Goal: Task Accomplishment & Management: Use online tool/utility

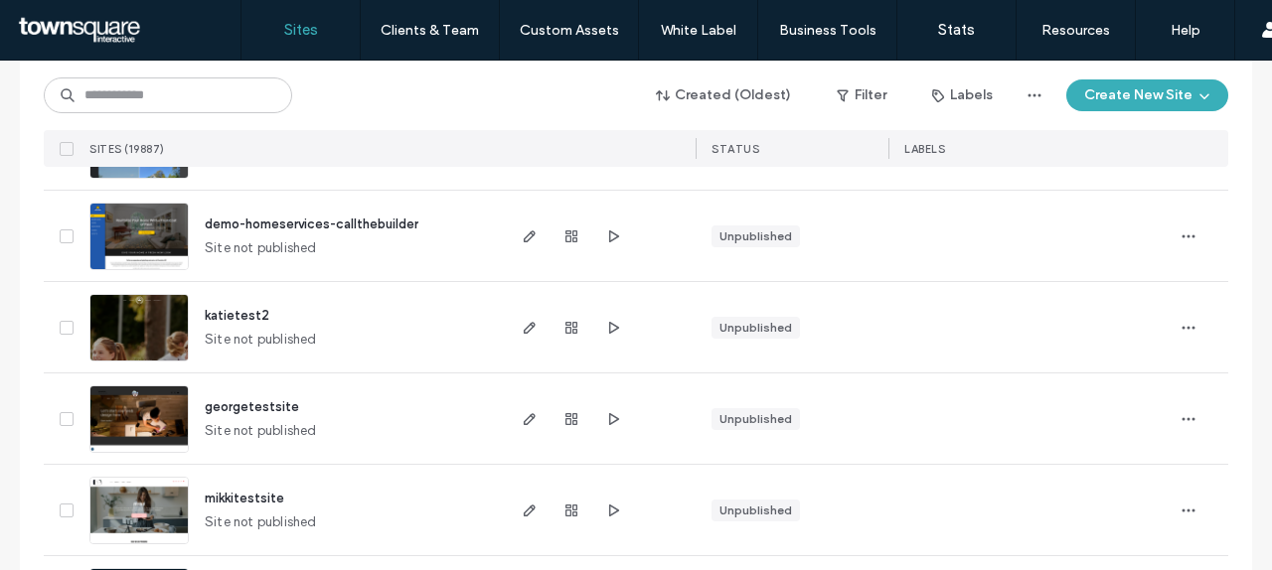
scroll to position [1026, 0]
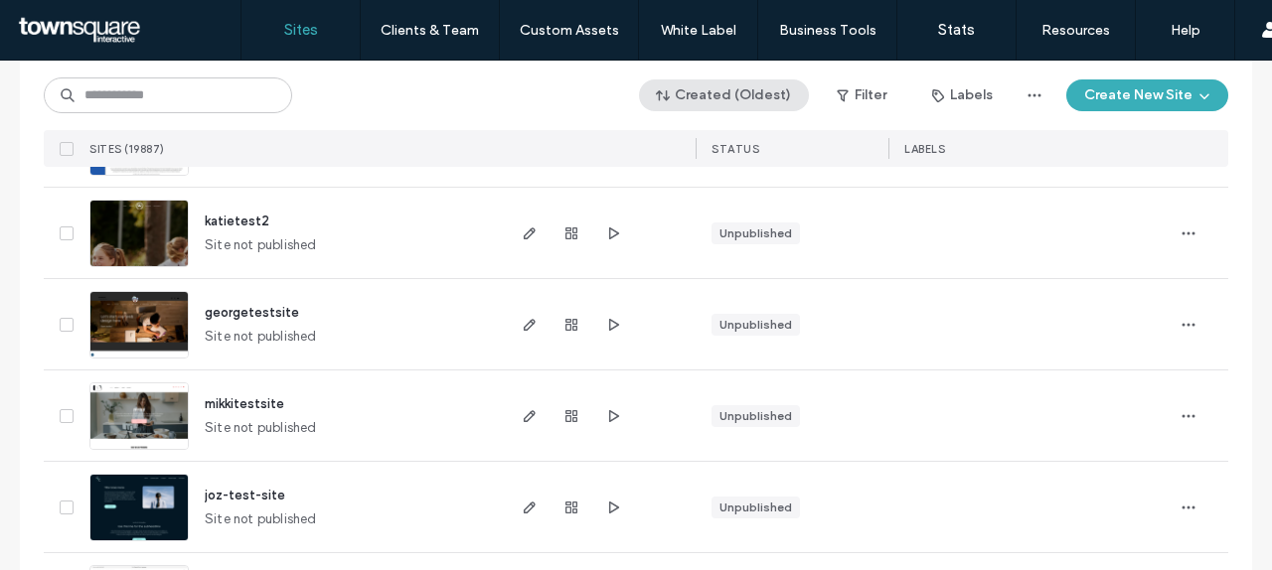
click at [746, 79] on button "Created (Oldest)" at bounding box center [724, 95] width 170 height 32
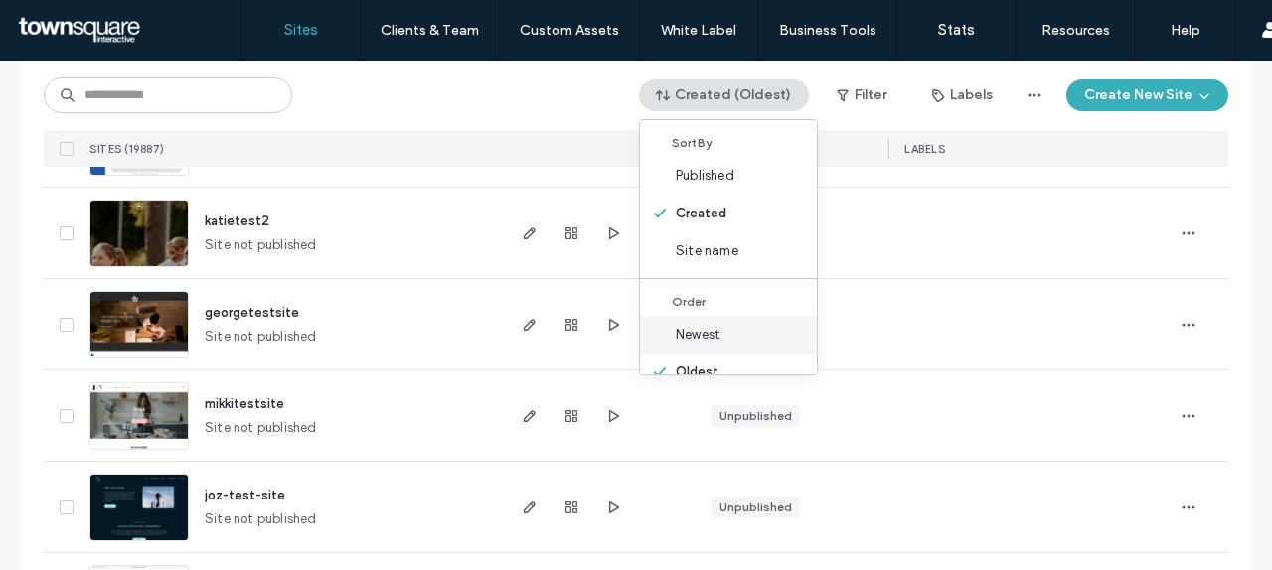
click at [712, 324] on div "Newest" at bounding box center [728, 335] width 177 height 38
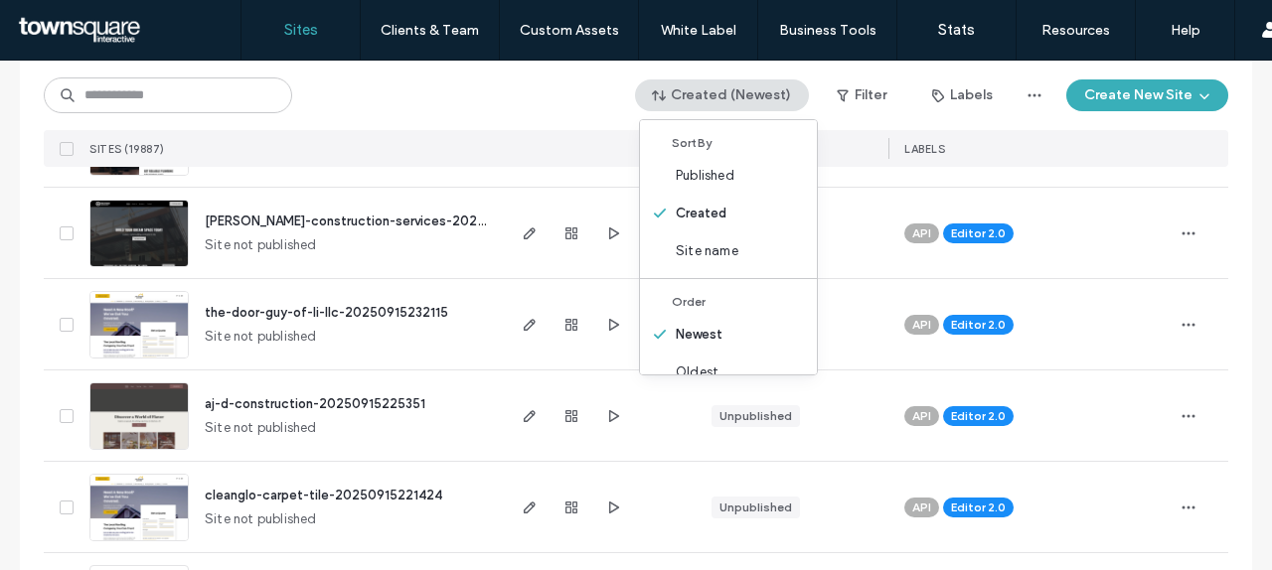
click at [368, 130] on div "SITES (19887)" at bounding box center [291, 148] width 420 height 37
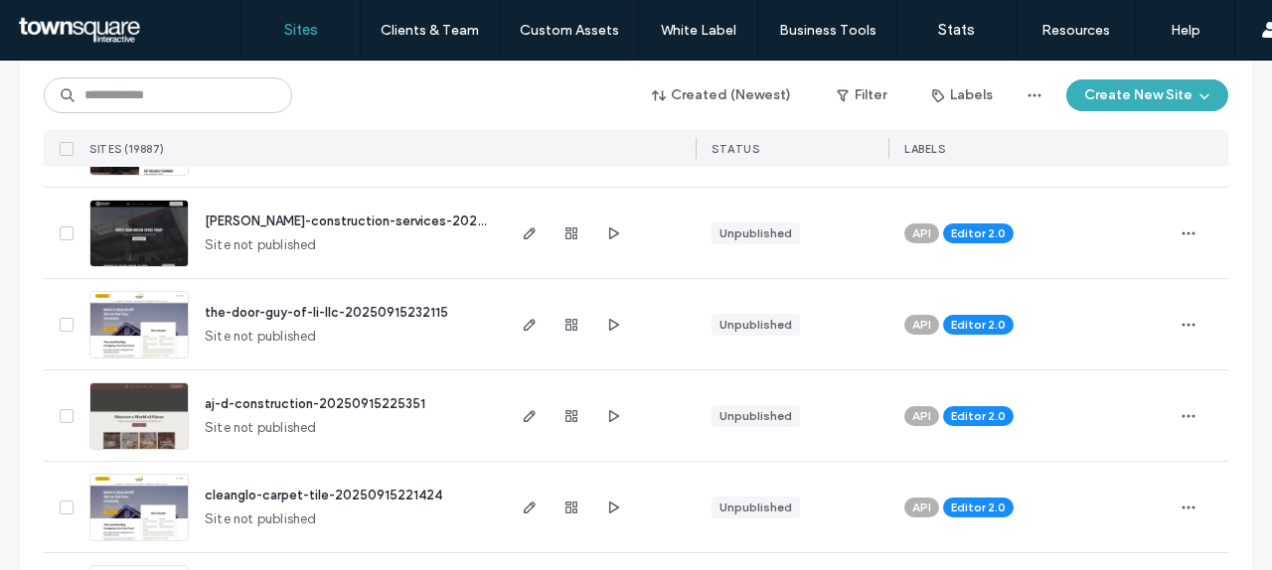
click at [340, 311] on span "the-door-guy-of-li-llc-20250915232115" at bounding box center [326, 312] width 243 height 15
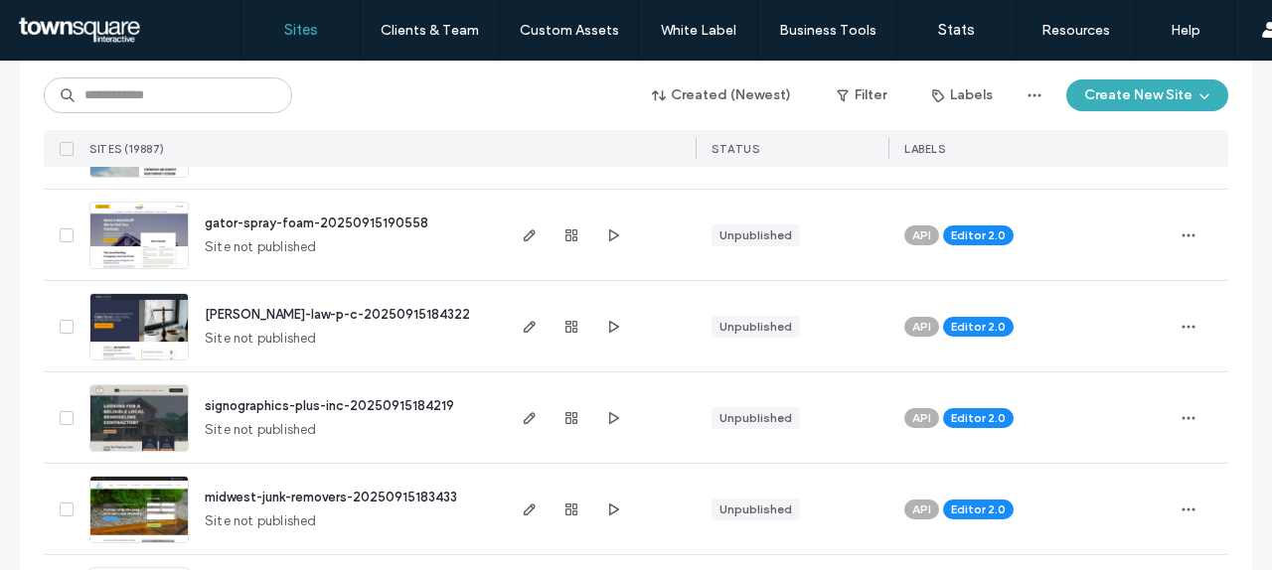
scroll to position [2942, 0]
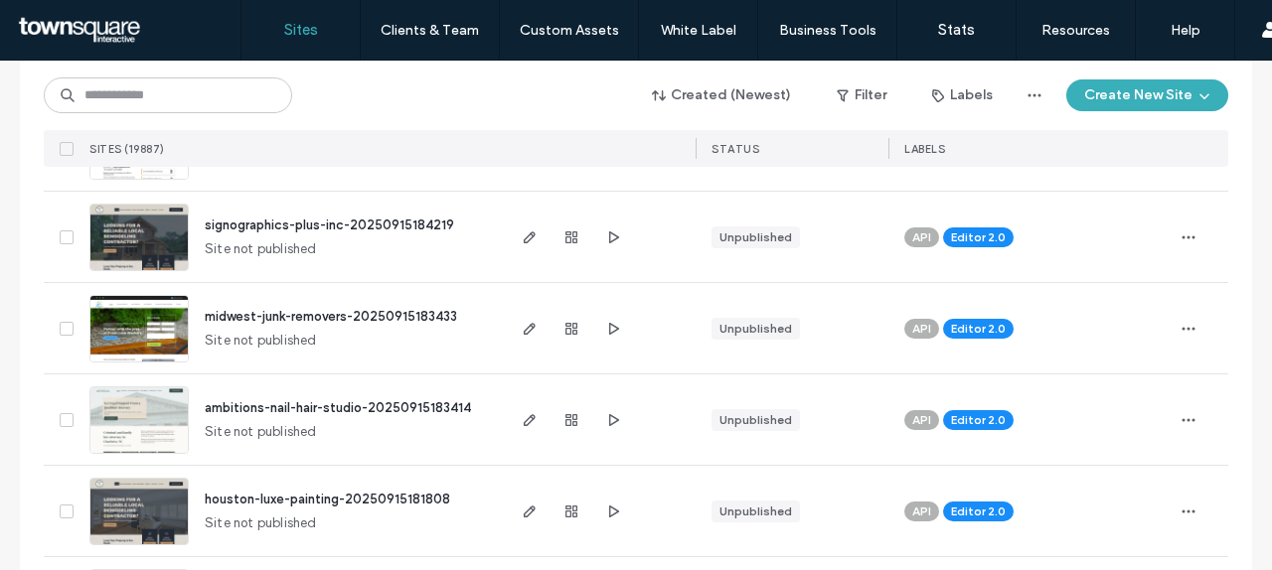
click at [274, 411] on span "ambitions-nail-hair-studio-20250915183414" at bounding box center [338, 407] width 266 height 15
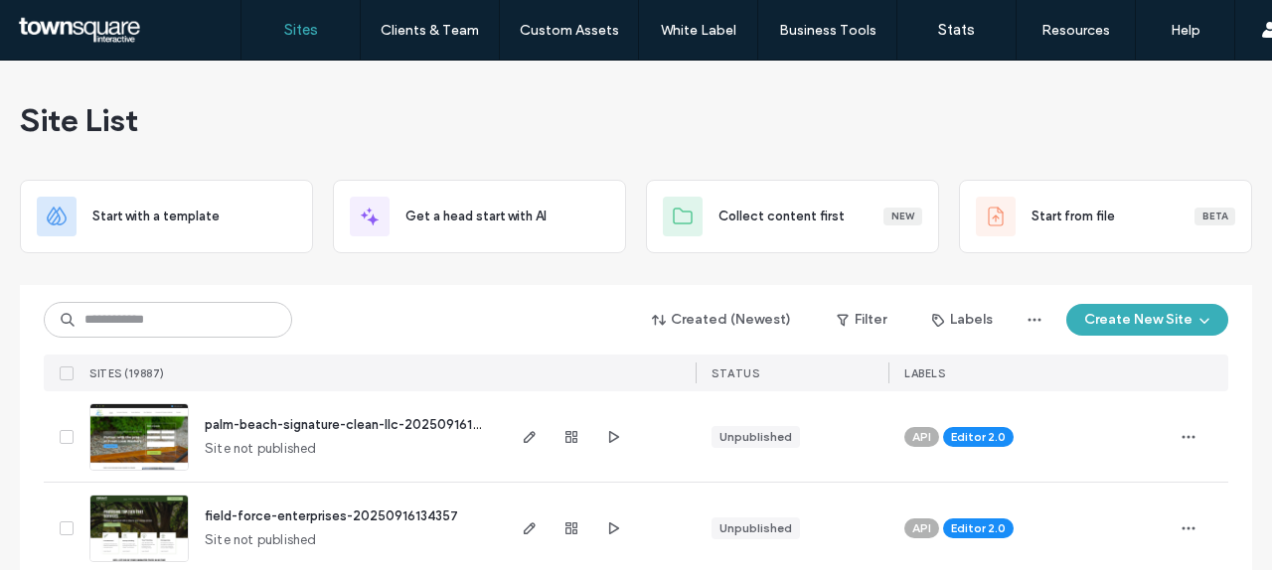
click at [208, 325] on input at bounding box center [168, 320] width 248 height 36
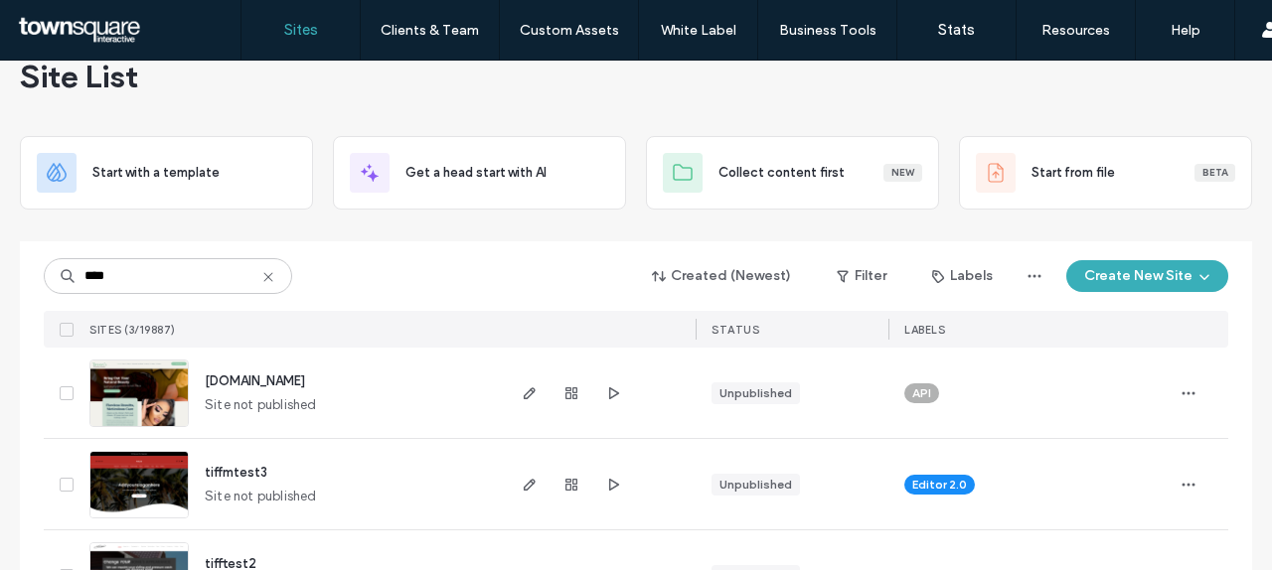
scroll to position [62, 0]
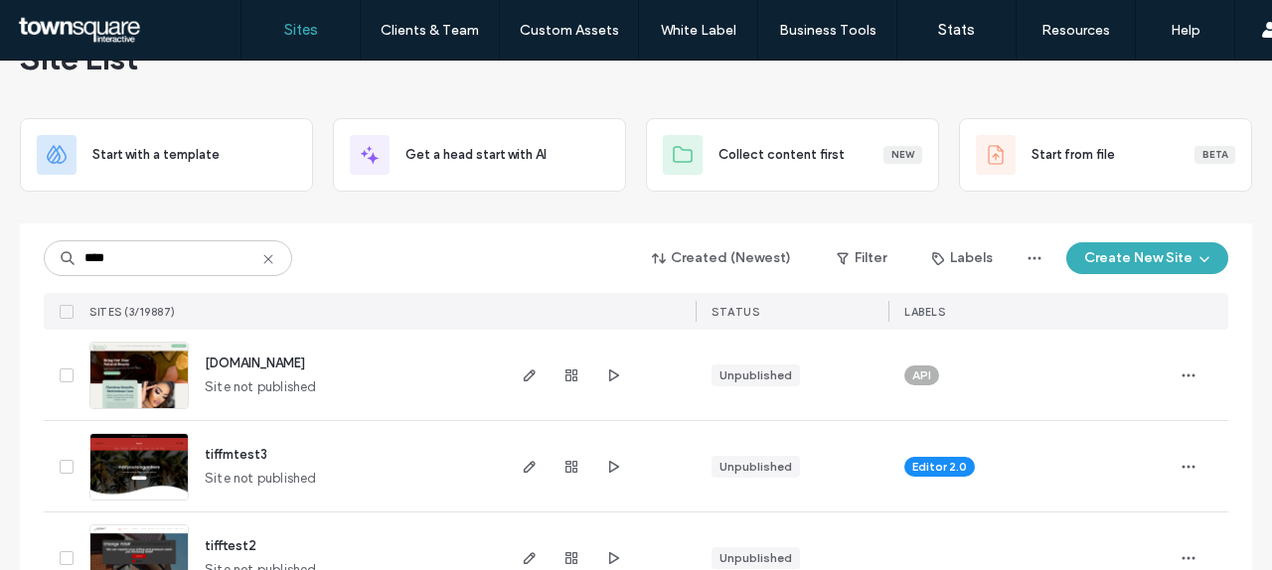
type input "****"
click at [232, 453] on span "tiffmtest3" at bounding box center [236, 454] width 63 height 15
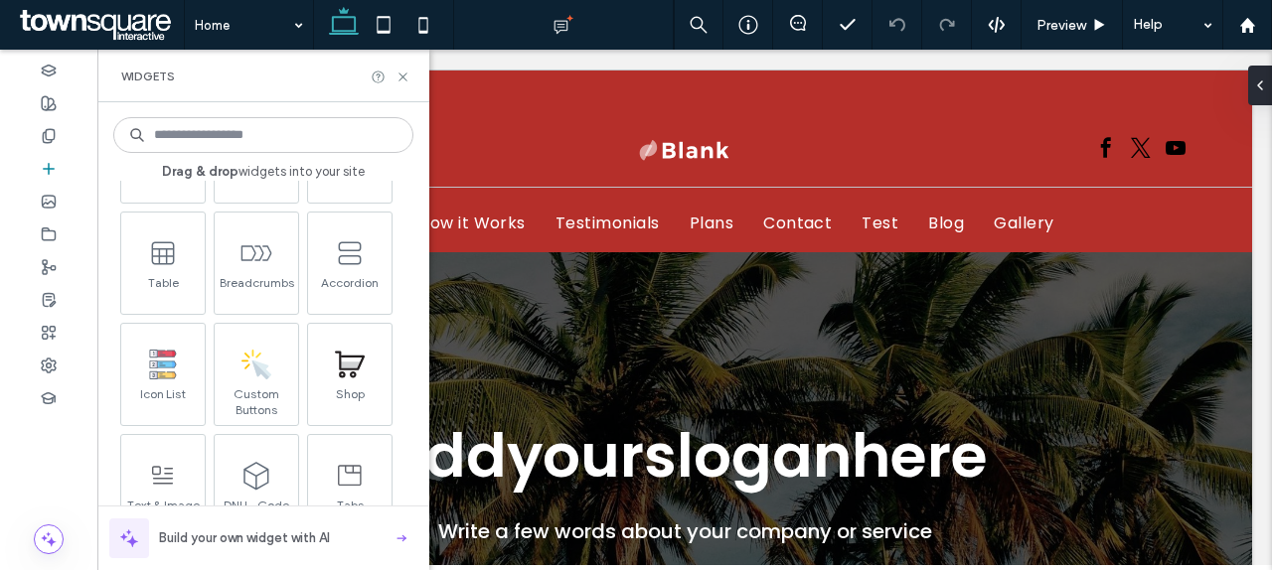
scroll to position [1449, 0]
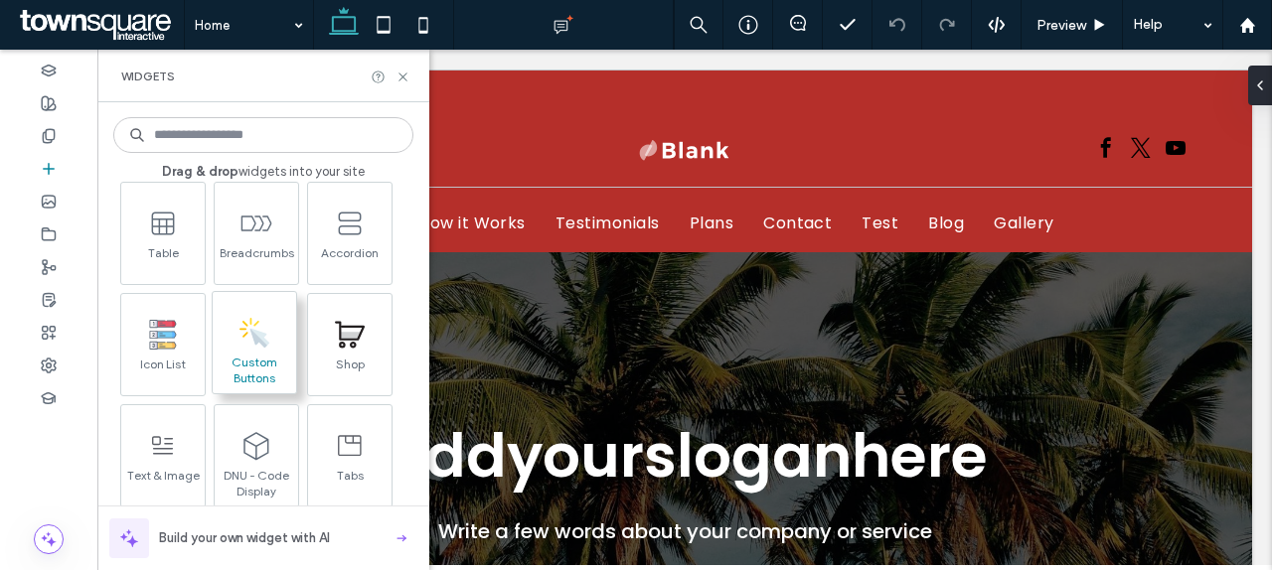
click at [244, 351] on span at bounding box center [254, 332] width 83 height 45
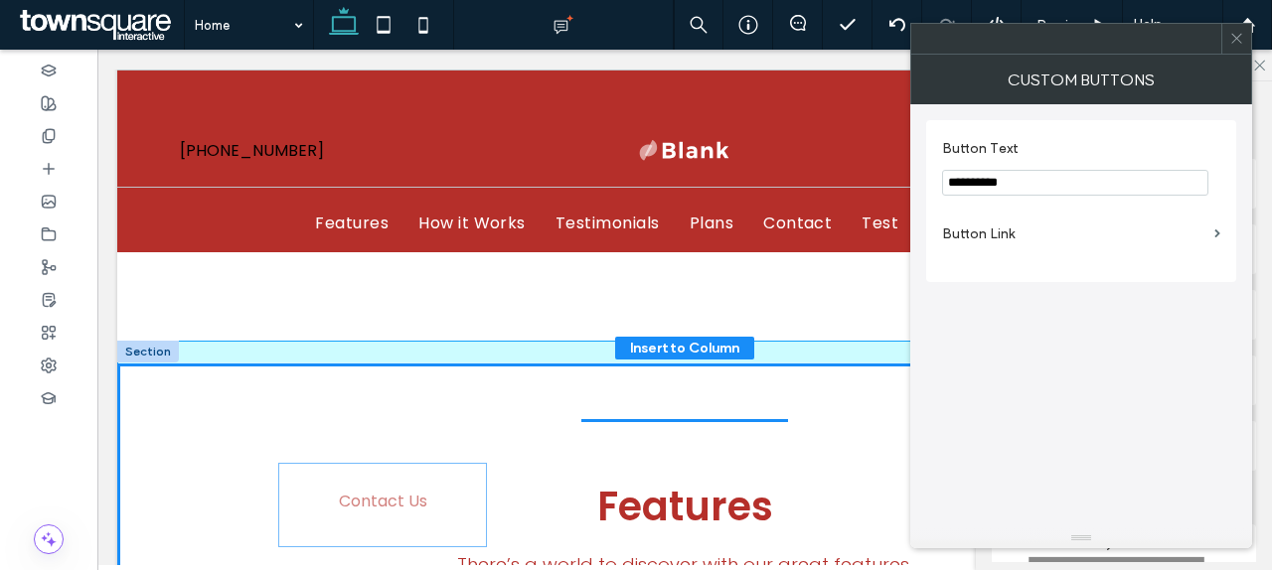
scroll to position [779, 0]
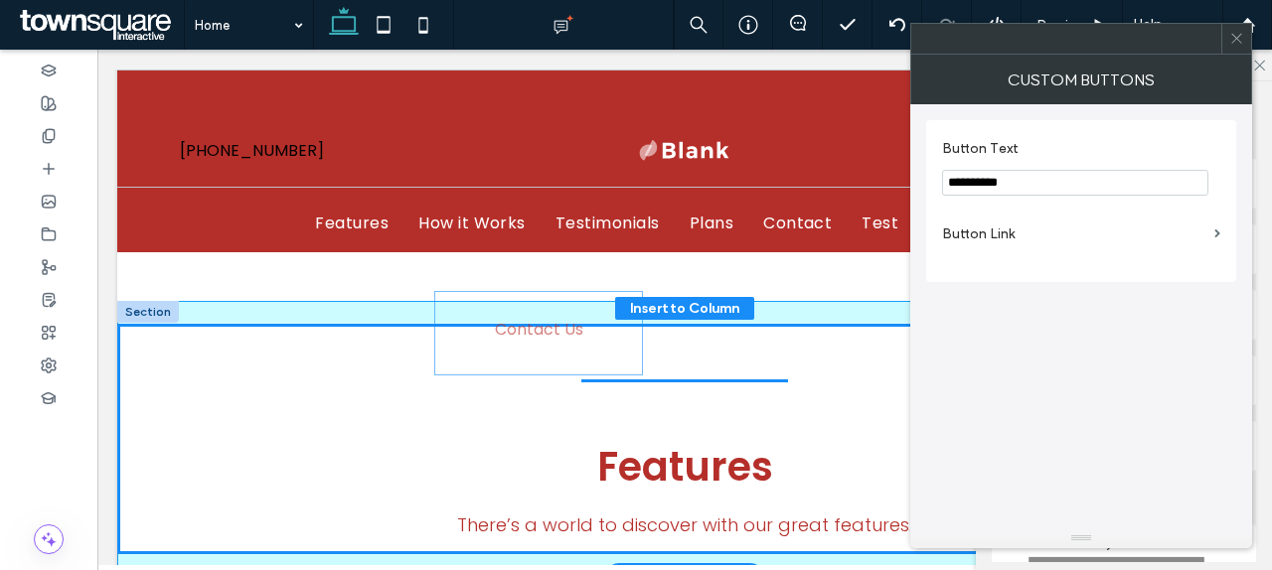
drag, startPoint x: 697, startPoint y: 296, endPoint x: 562, endPoint y: 319, distance: 137.0
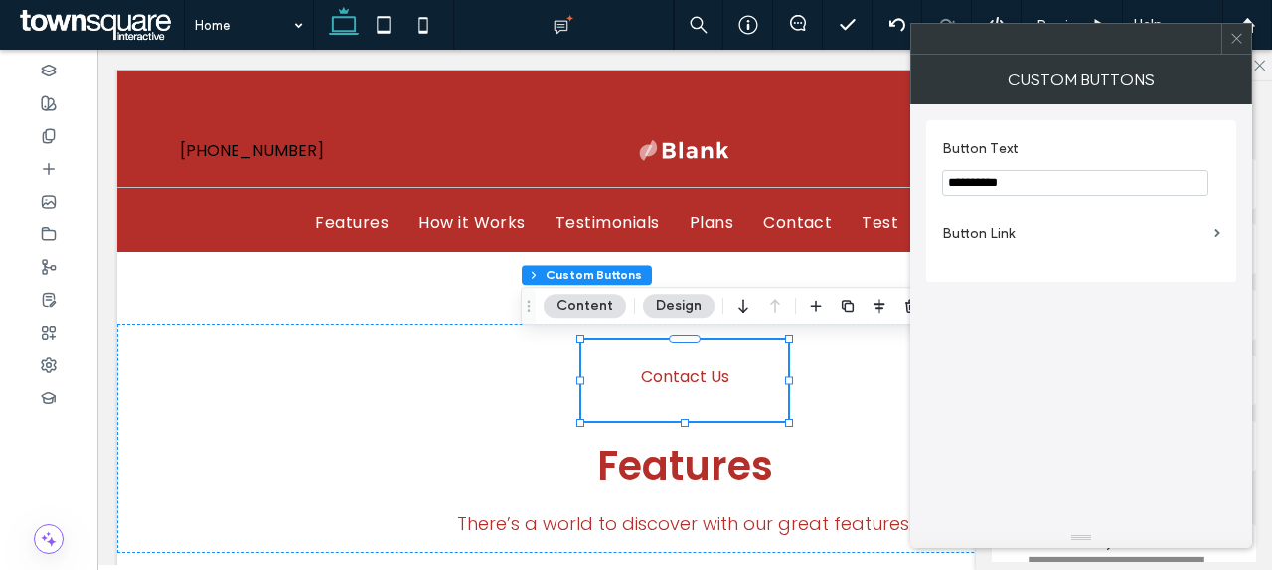
click at [1172, 229] on label "Button Link" at bounding box center [1074, 234] width 264 height 37
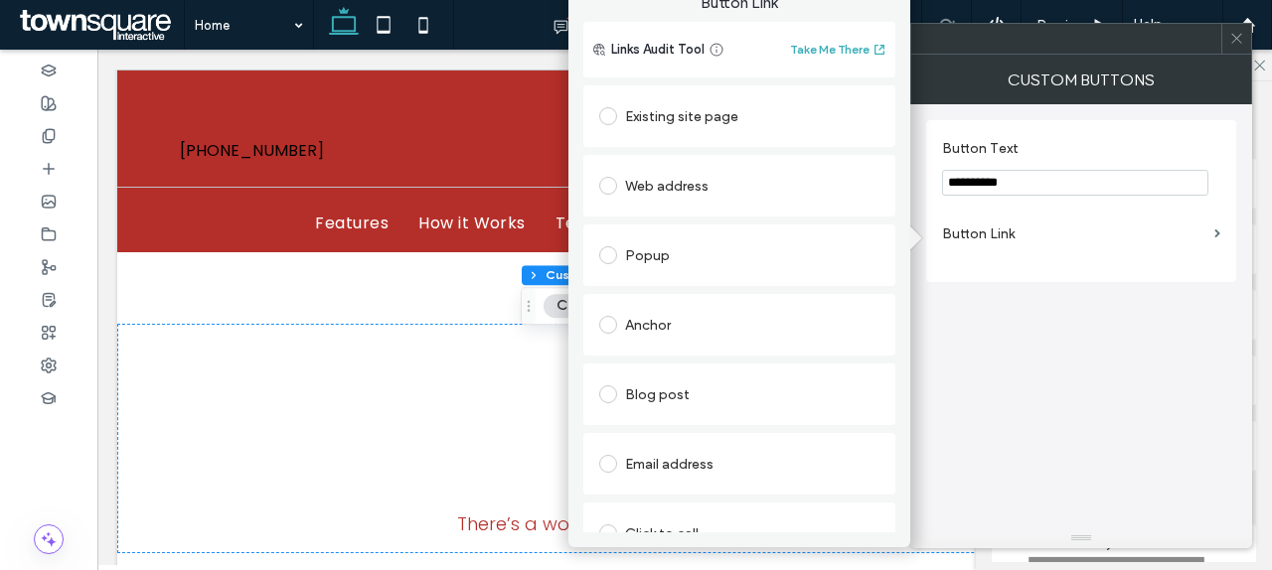
click at [688, 117] on div "Existing site page" at bounding box center [739, 116] width 280 height 32
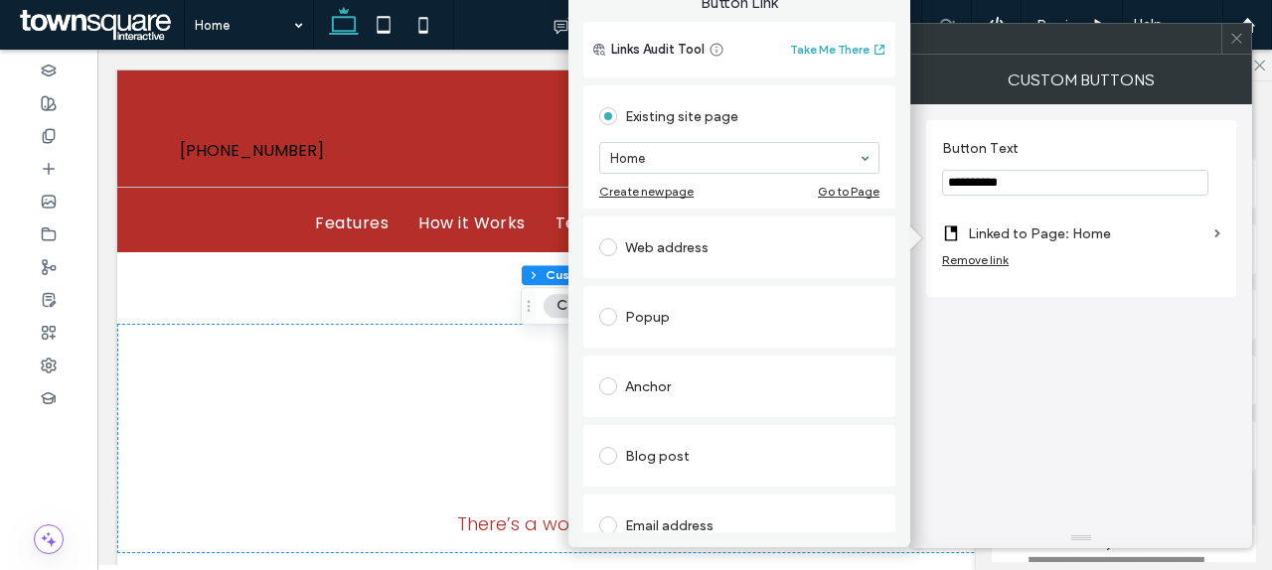
click at [1239, 49] on span at bounding box center [1236, 39] width 15 height 30
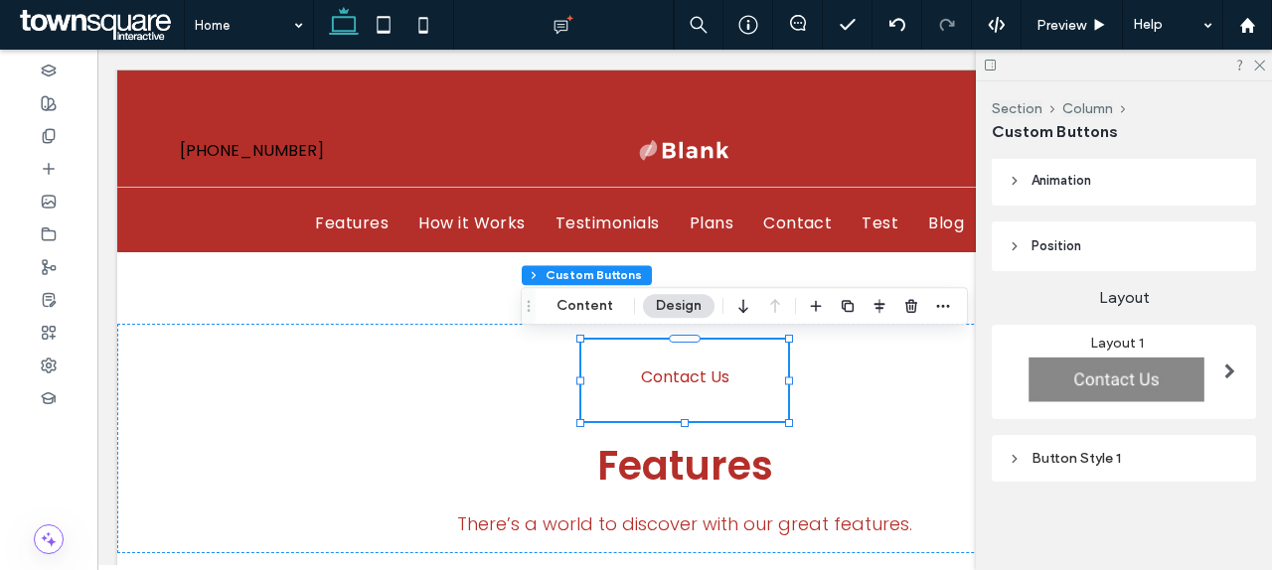
scroll to position [208, 0]
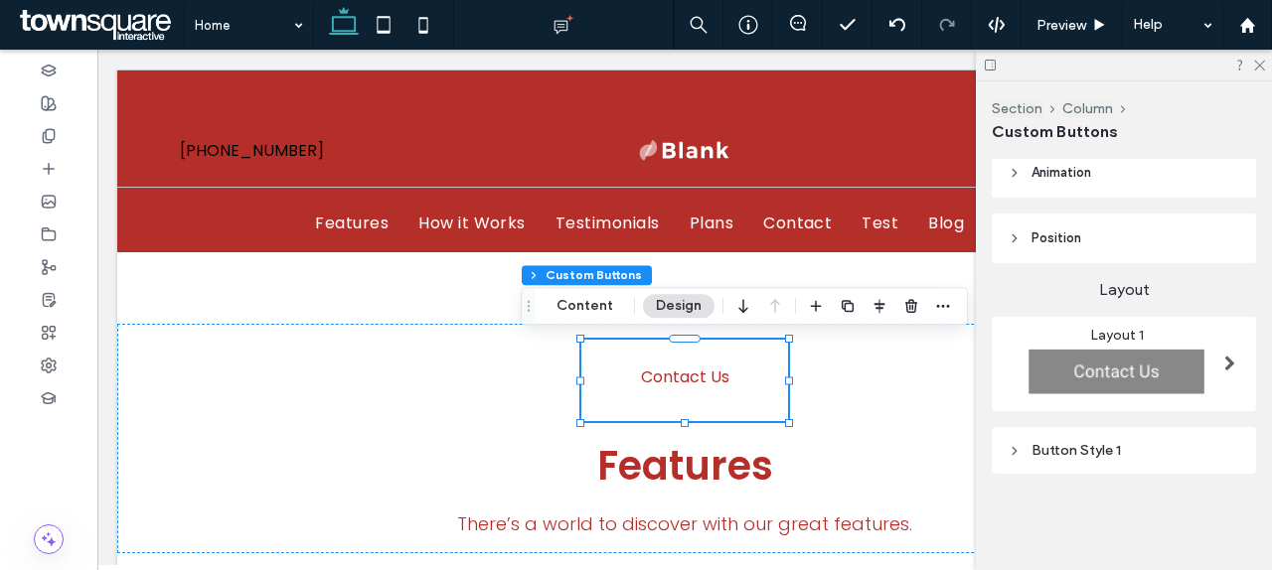
click at [1182, 354] on img at bounding box center [1116, 371] width 218 height 54
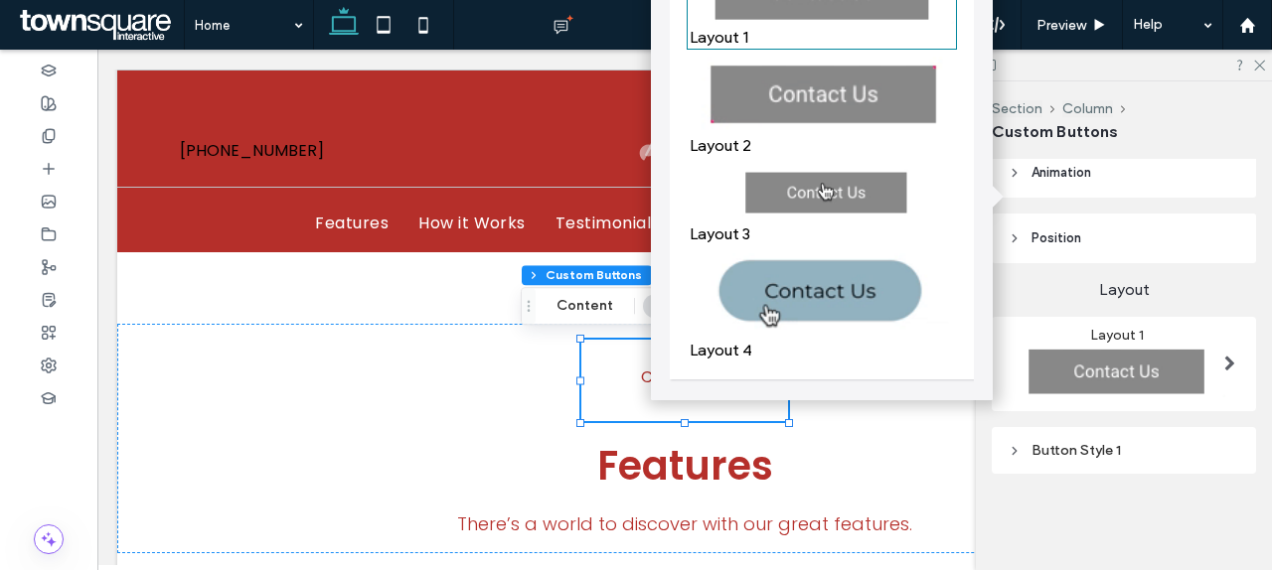
click at [832, 205] on img at bounding box center [822, 193] width 264 height 56
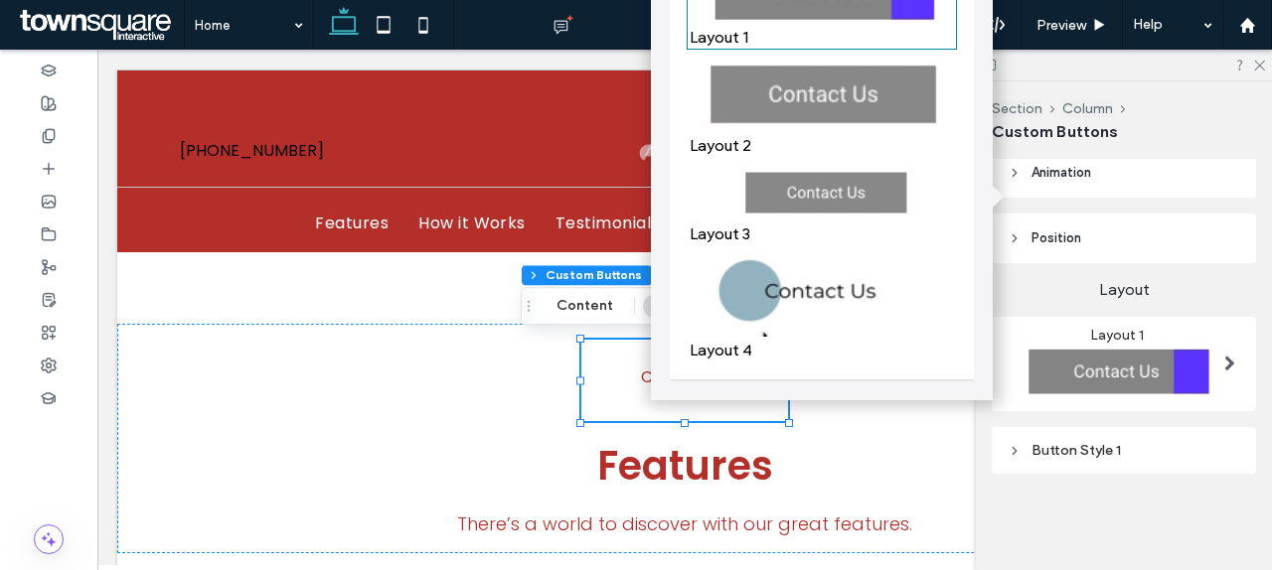
scroll to position [201, 0]
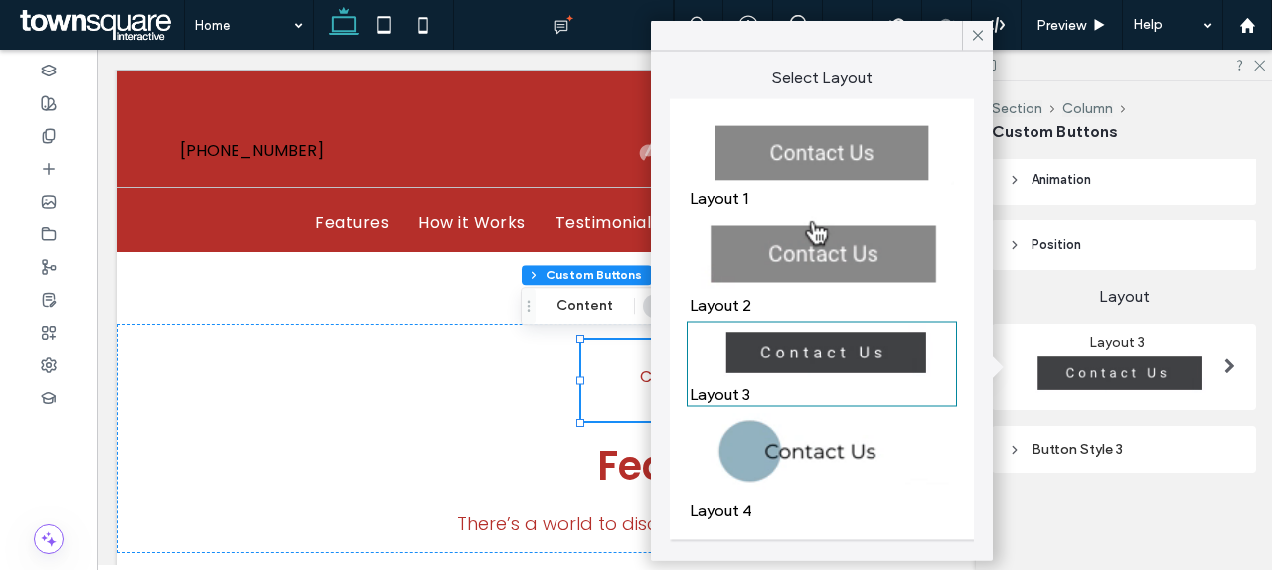
click at [832, 259] on img at bounding box center [822, 255] width 264 height 76
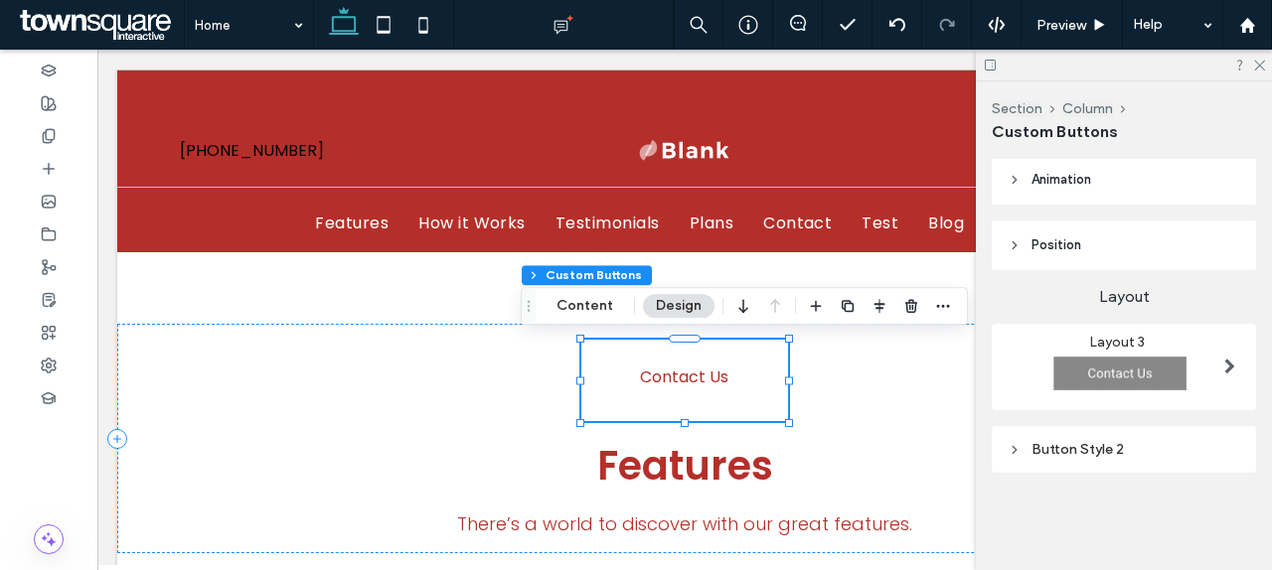
click at [1039, 444] on div "Button Style 2" at bounding box center [1123, 449] width 232 height 17
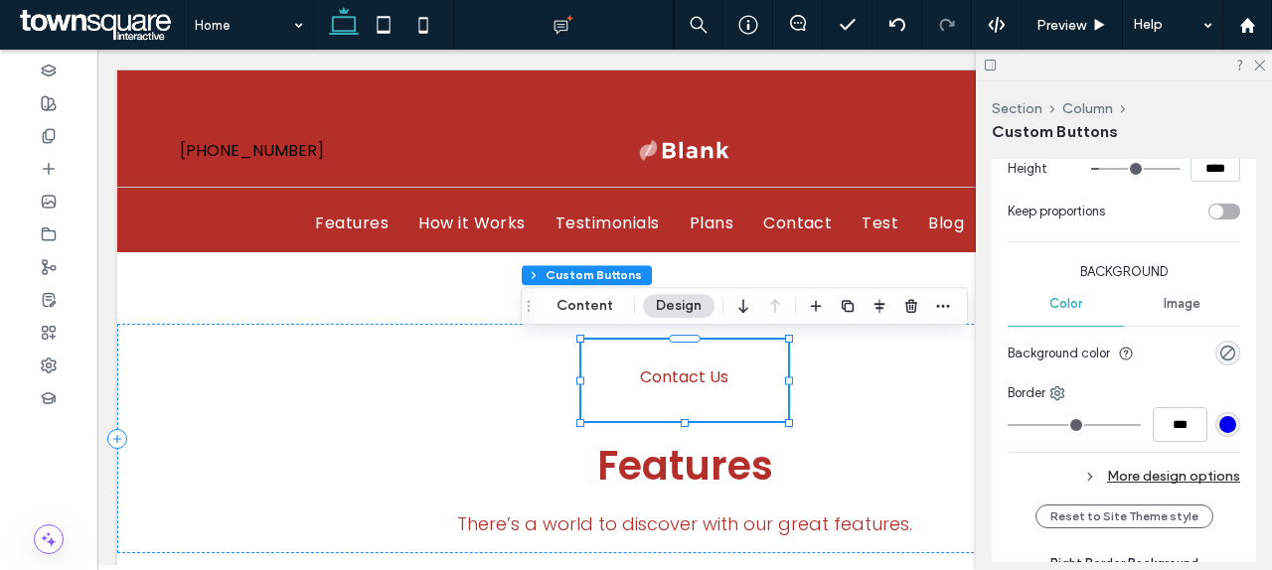
scroll to position [778, 0]
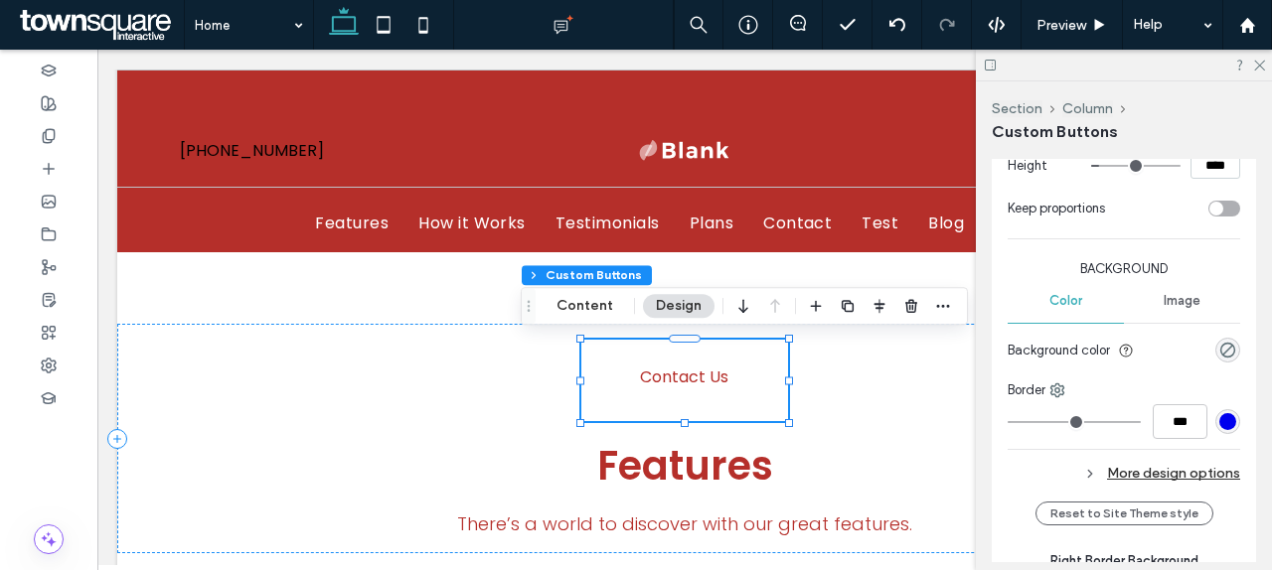
click at [1236, 343] on div "rgba(0, 0, 0, 0)" at bounding box center [1227, 350] width 25 height 25
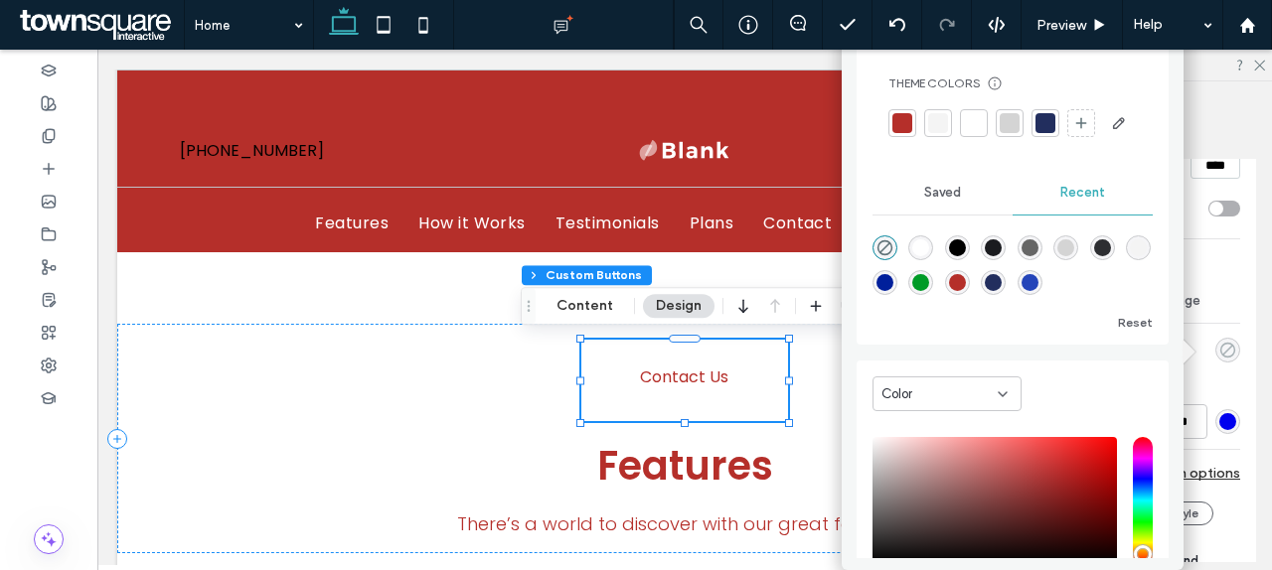
click at [1231, 356] on icon "rgba(0, 0, 0, 0)" at bounding box center [1227, 350] width 17 height 17
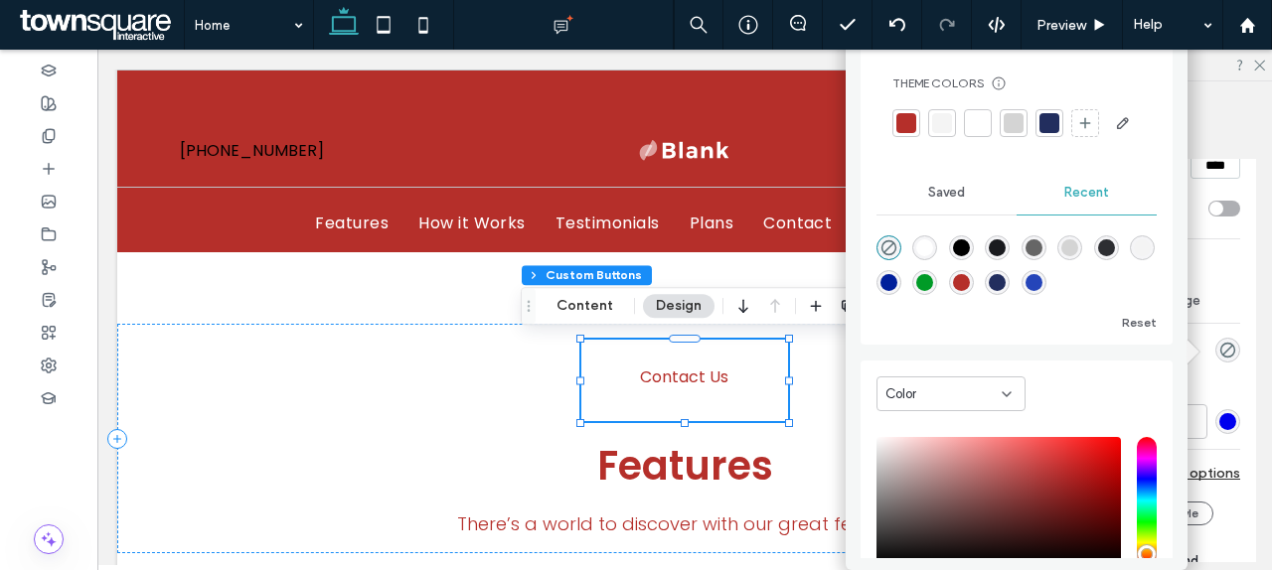
click at [898, 123] on div at bounding box center [906, 123] width 20 height 20
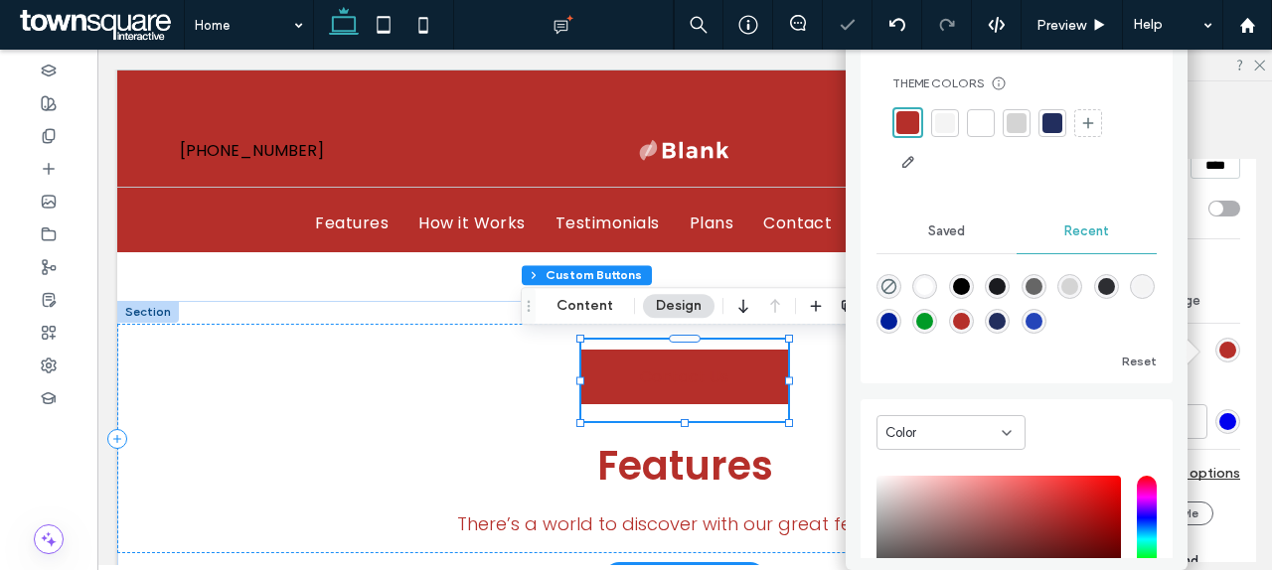
click at [775, 419] on link "Contact Us" at bounding box center [684, 407] width 207 height 25
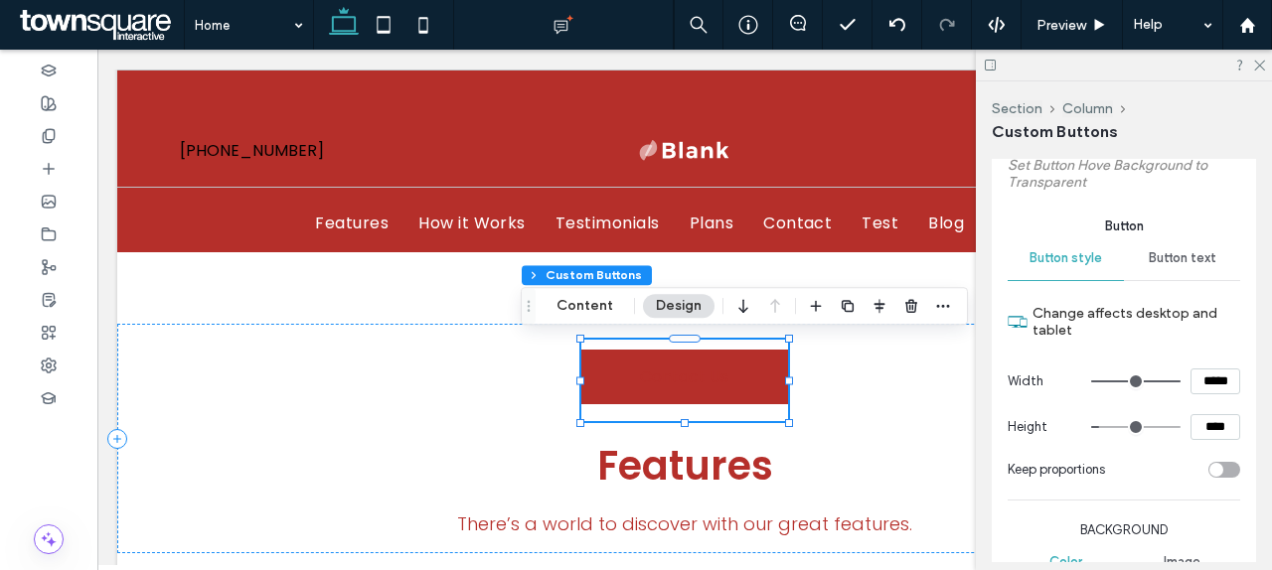
scroll to position [497, 0]
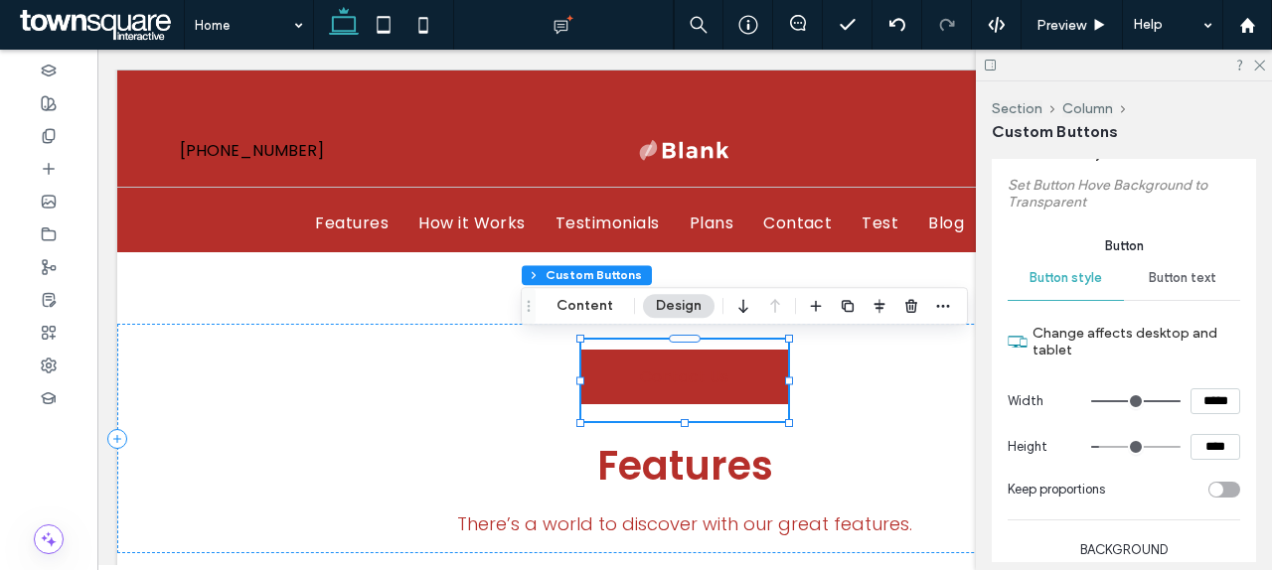
click at [1185, 277] on span "Button text" at bounding box center [1183, 278] width 68 height 16
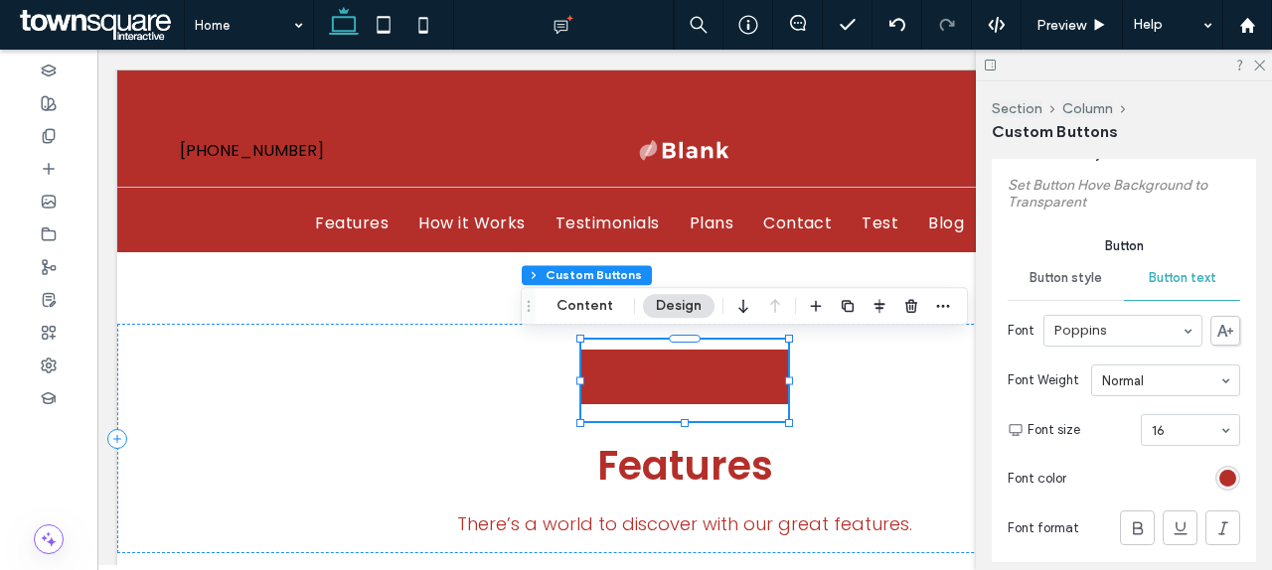
click at [1185, 277] on span "Button text" at bounding box center [1183, 278] width 68 height 16
click at [1227, 480] on div "rgb(181, 47, 42)" at bounding box center [1227, 478] width 17 height 17
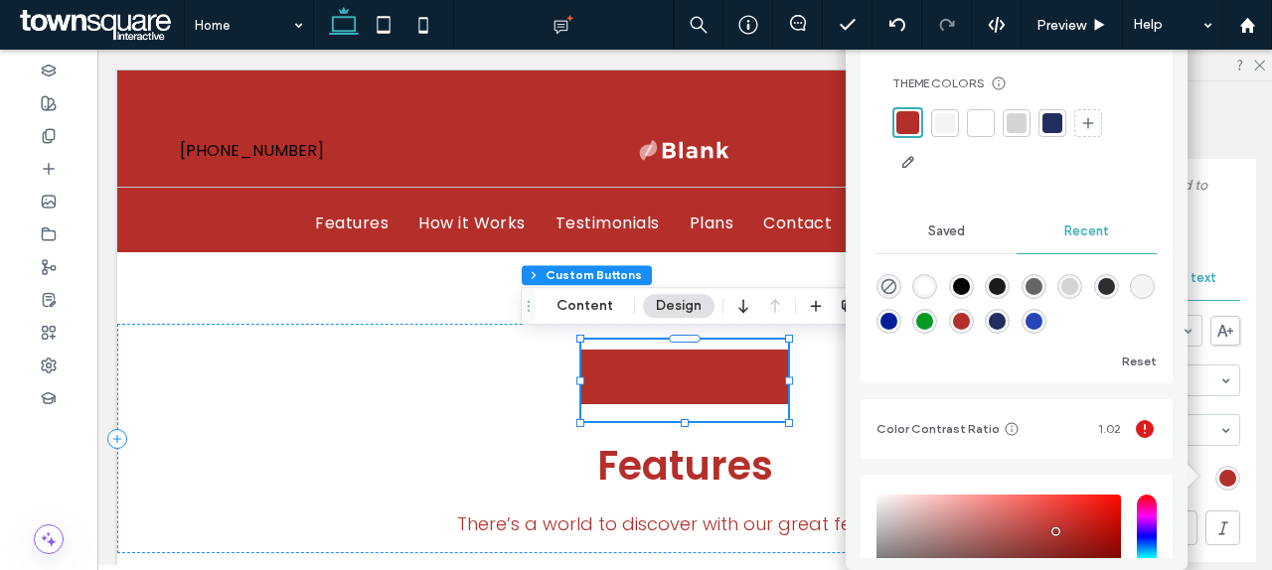
click at [925, 285] on div "rgba(255, 255, 255, 1)" at bounding box center [924, 286] width 17 height 17
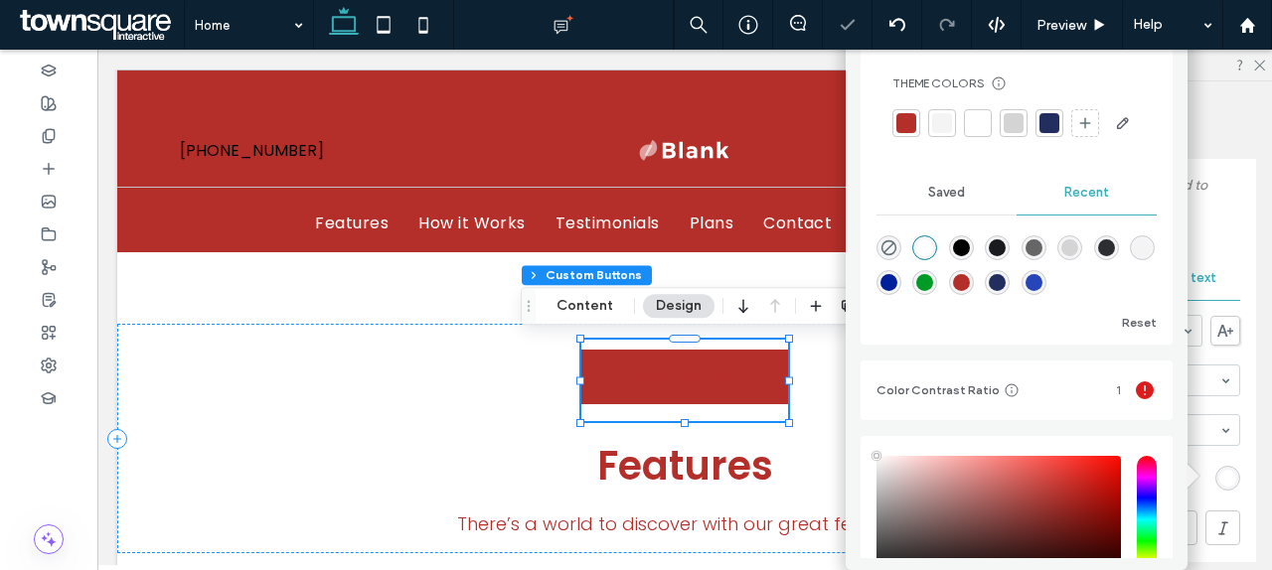
type input "*******"
click at [1237, 215] on label "Set Button Hove Background to Transparent" at bounding box center [1123, 194] width 232 height 54
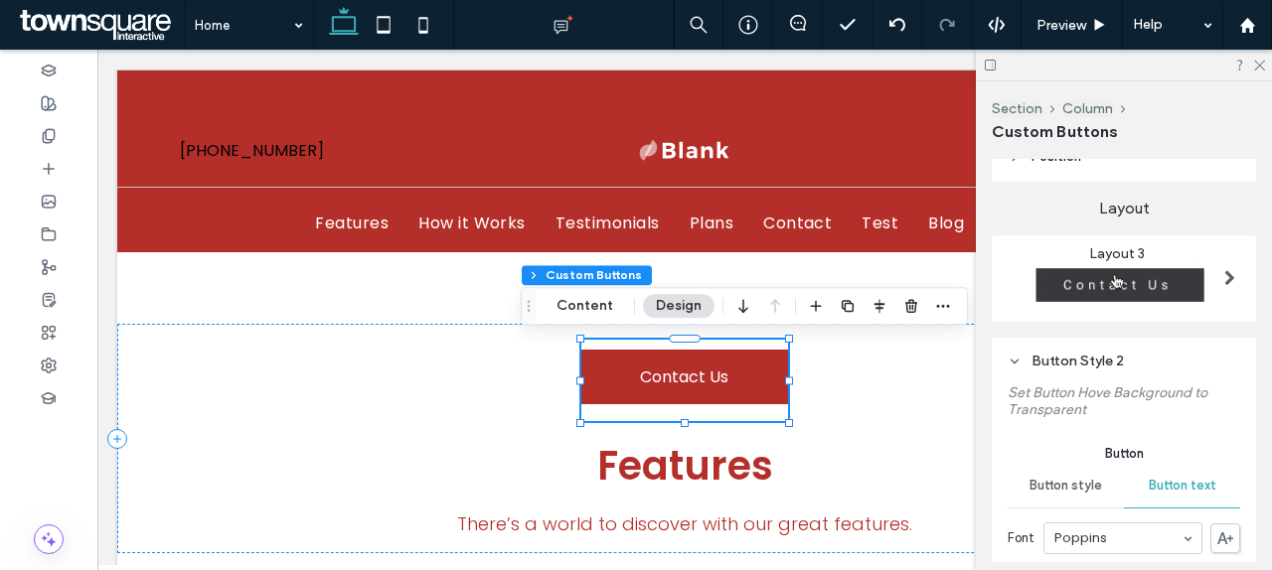
scroll to position [284, 0]
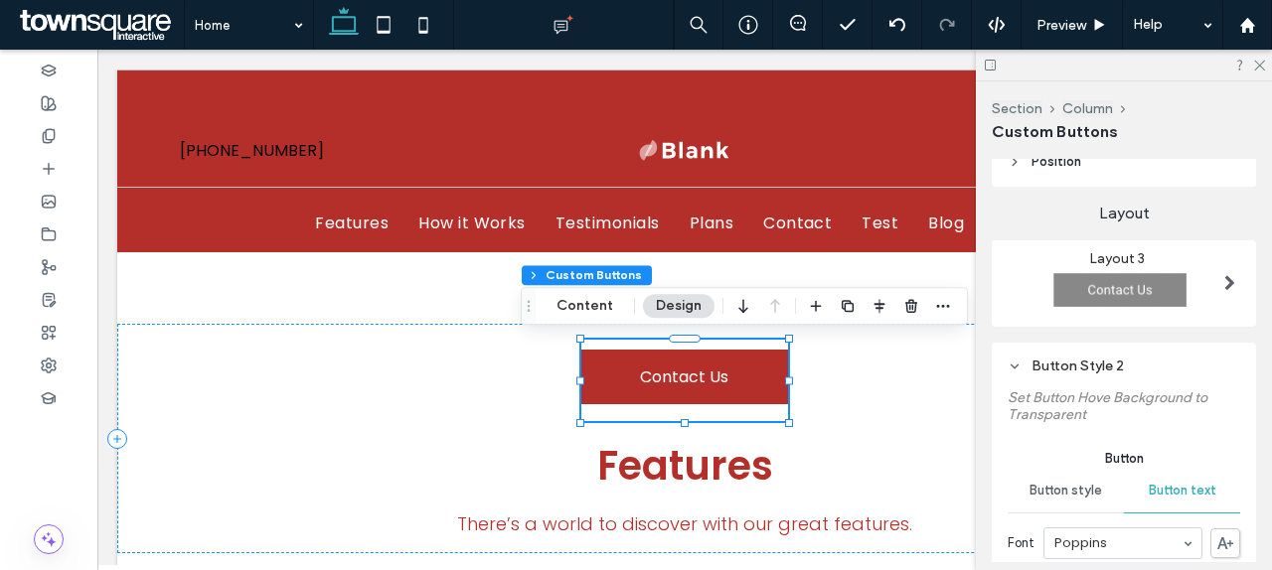
click at [1168, 295] on img at bounding box center [1116, 290] width 218 height 46
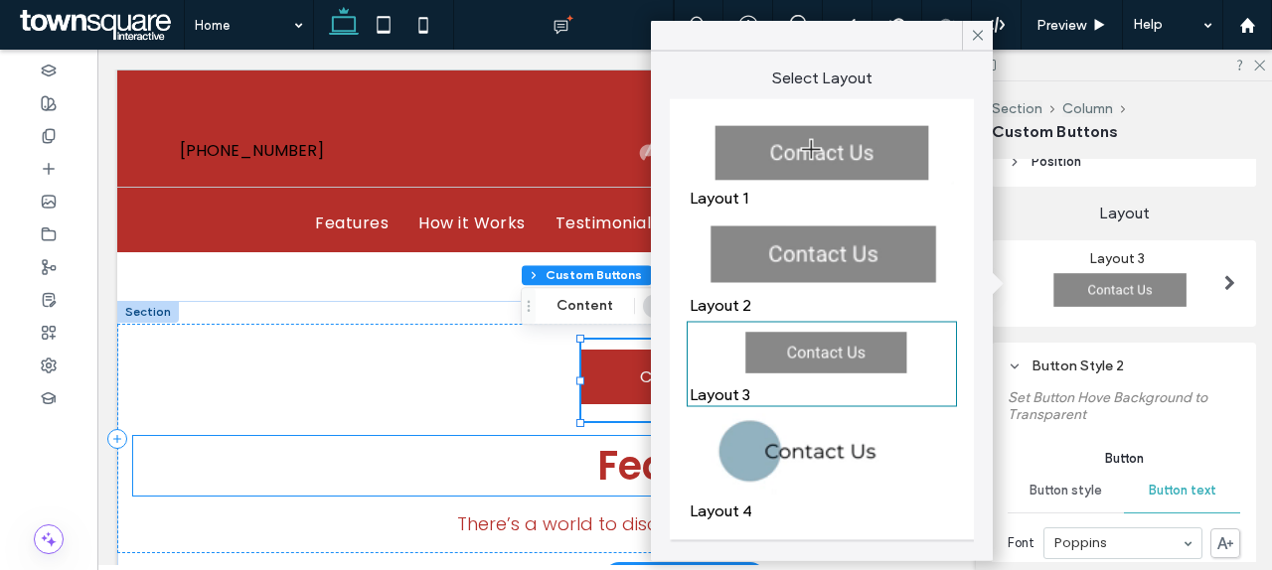
click at [492, 477] on h2 "Features" at bounding box center [684, 466] width 1103 height 60
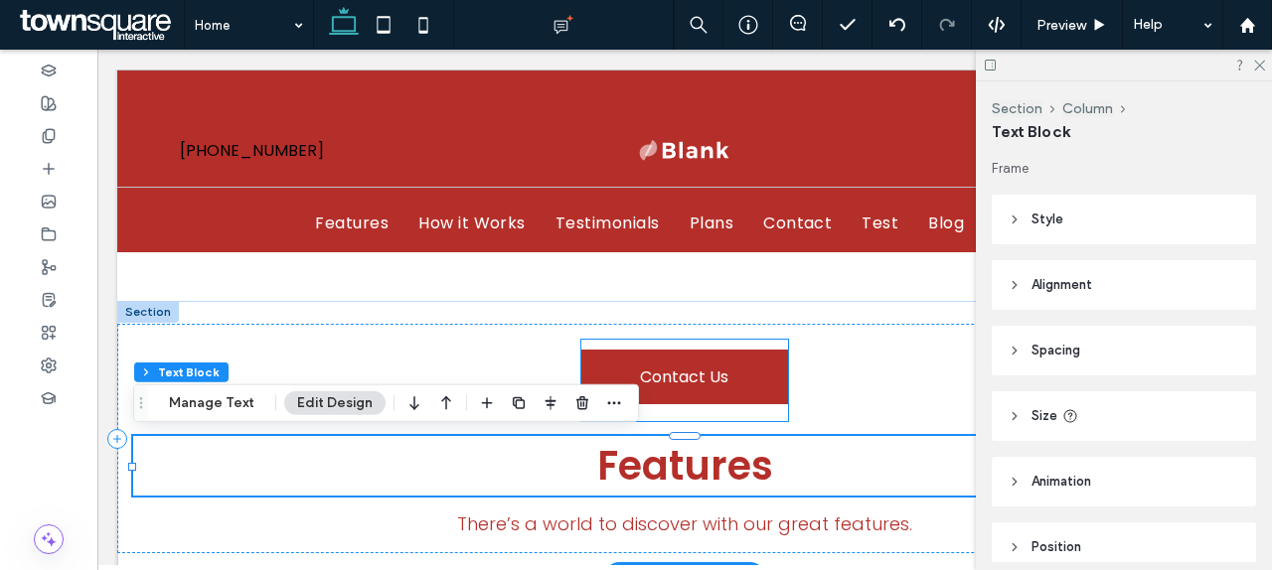
click at [700, 375] on span "Contact Us" at bounding box center [684, 377] width 203 height 55
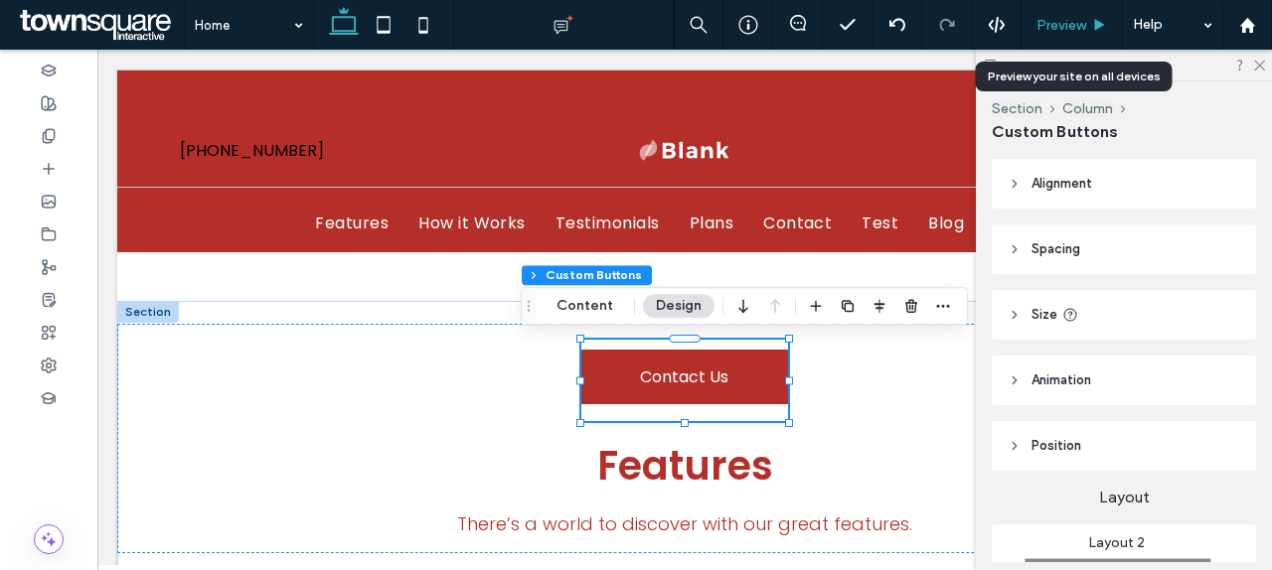
click at [1049, 21] on span "Preview" at bounding box center [1061, 25] width 50 height 17
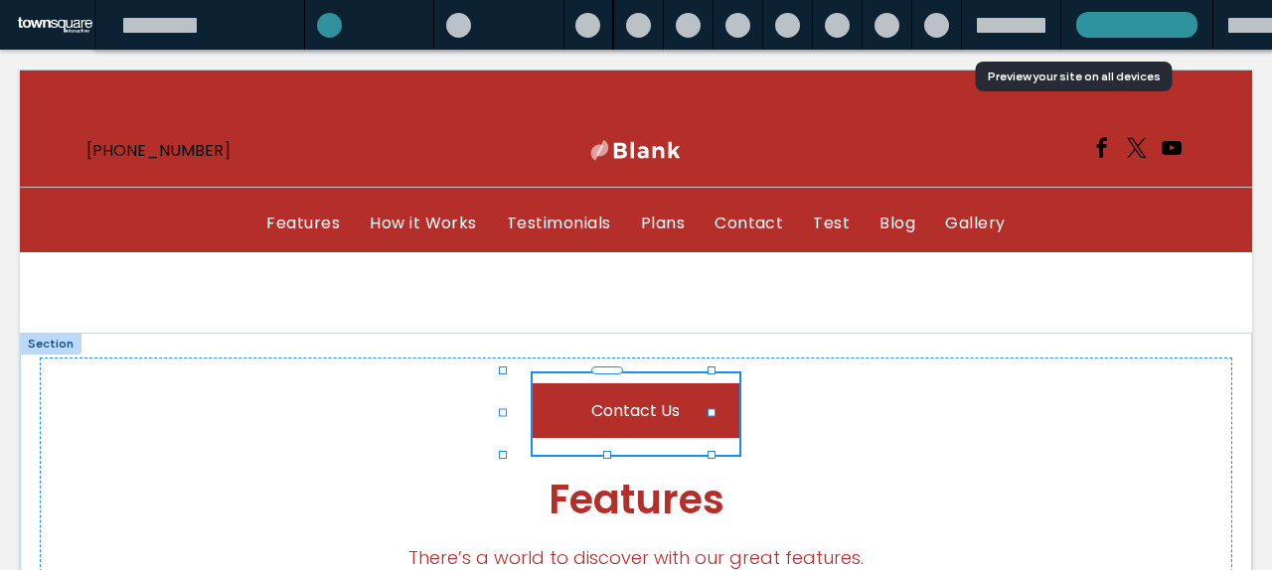
scroll to position [759, 0]
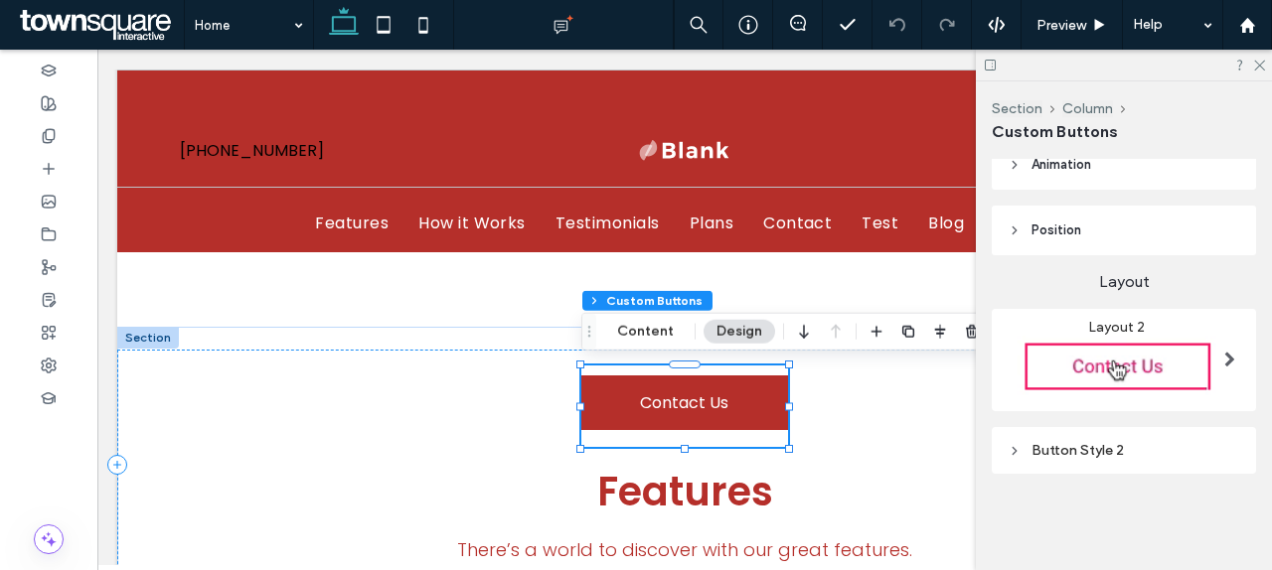
click at [1150, 443] on div "Button Style 2" at bounding box center [1123, 450] width 232 height 17
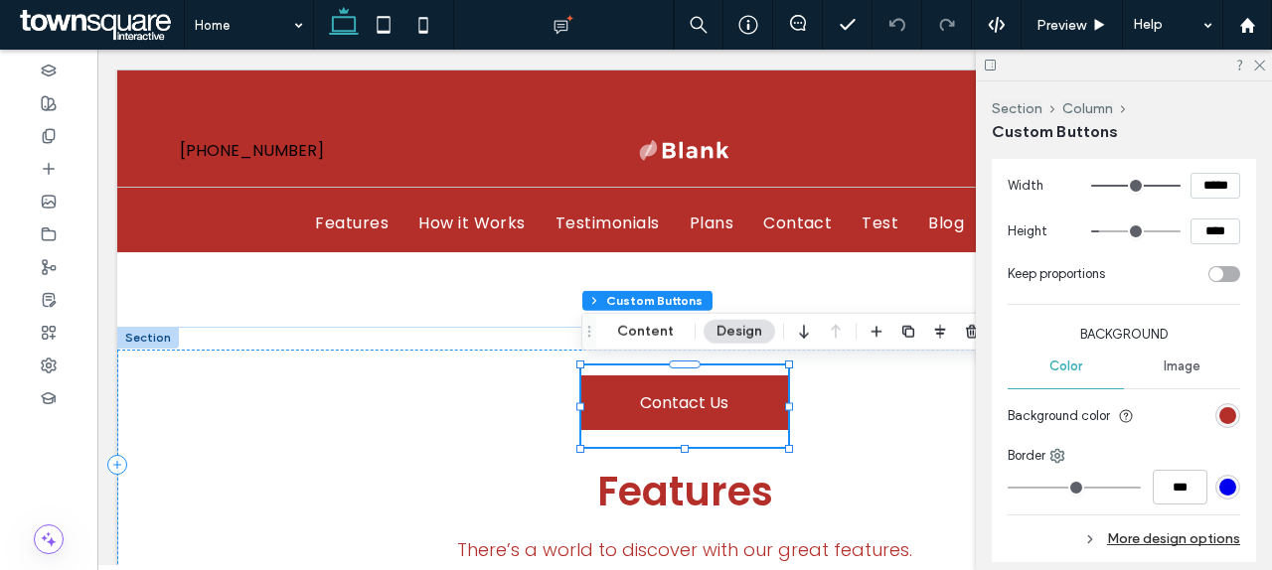
scroll to position [777, 0]
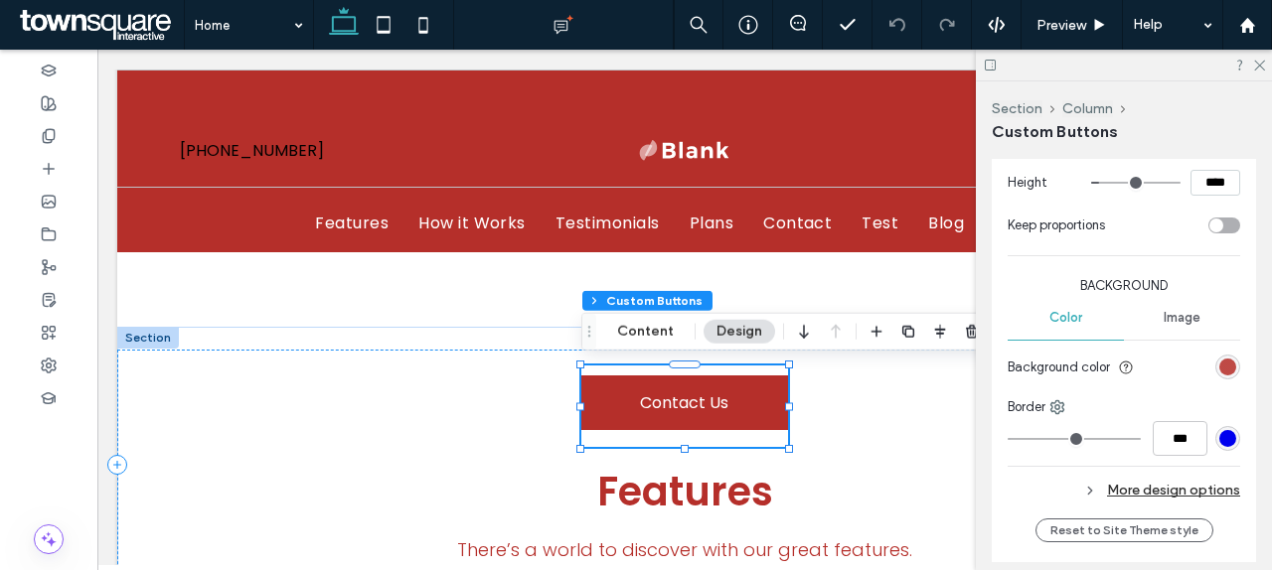
click at [1223, 367] on div "rgb(181, 47, 42)" at bounding box center [1227, 367] width 17 height 17
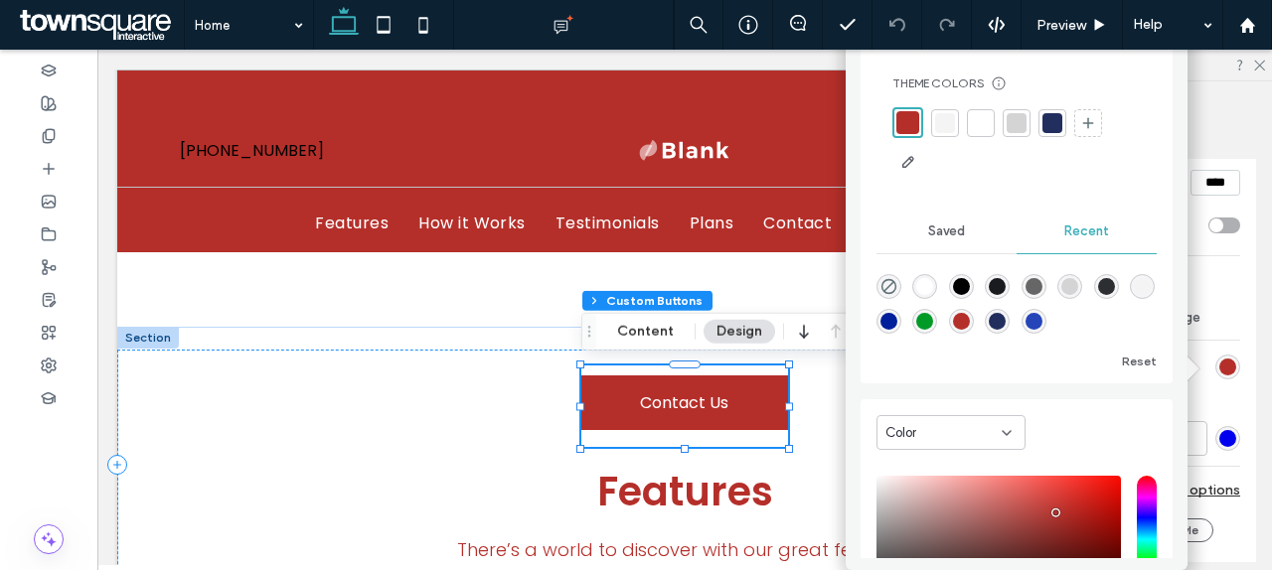
click at [935, 116] on div at bounding box center [945, 123] width 20 height 20
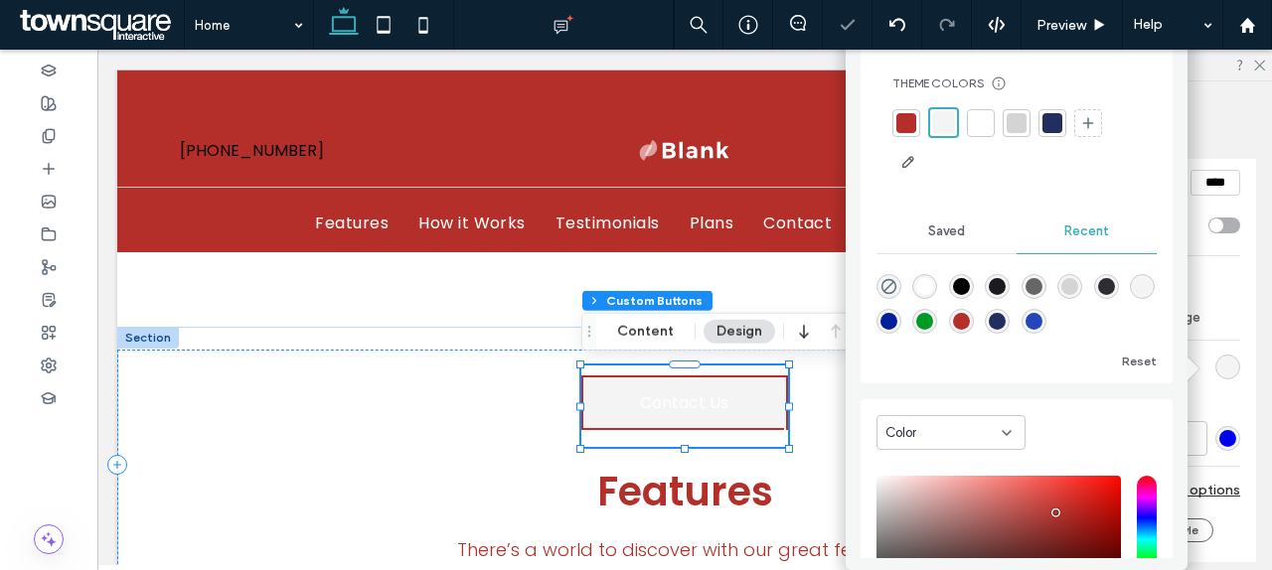
click at [755, 402] on span "Contact Us" at bounding box center [684, 403] width 203 height 55
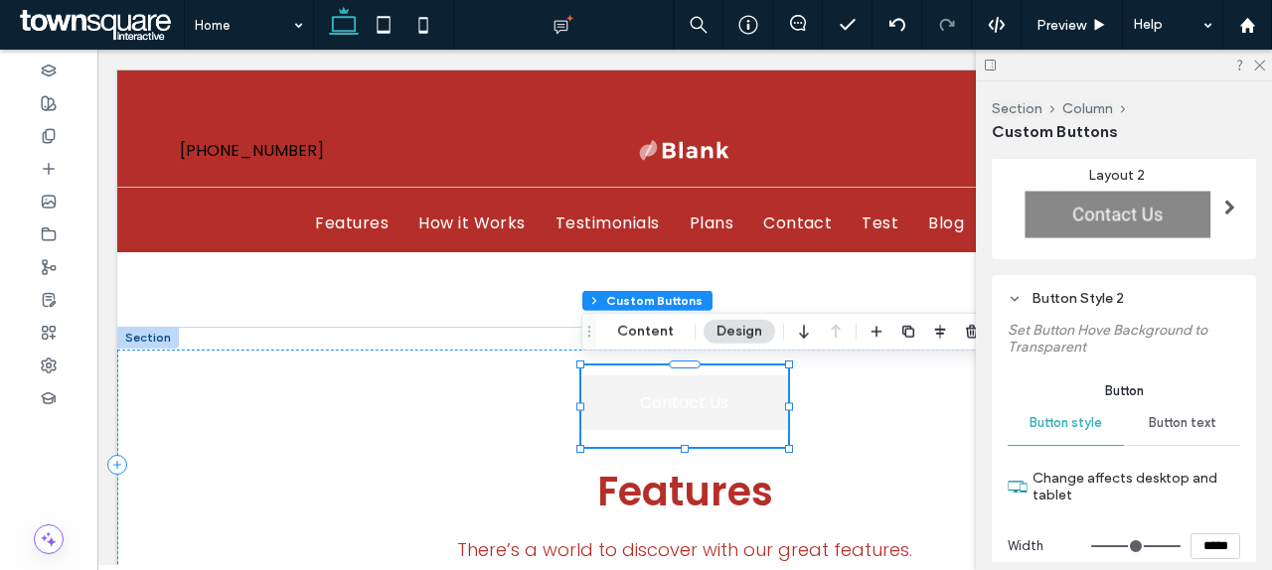
scroll to position [335, 0]
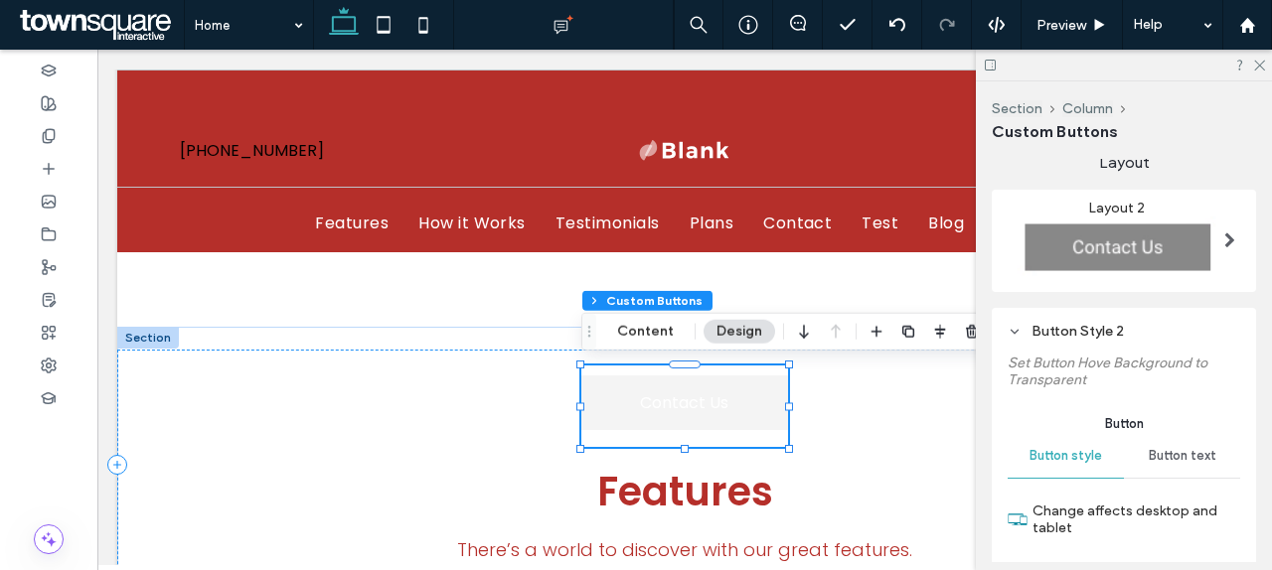
click at [1183, 457] on span "Button text" at bounding box center [1183, 456] width 68 height 16
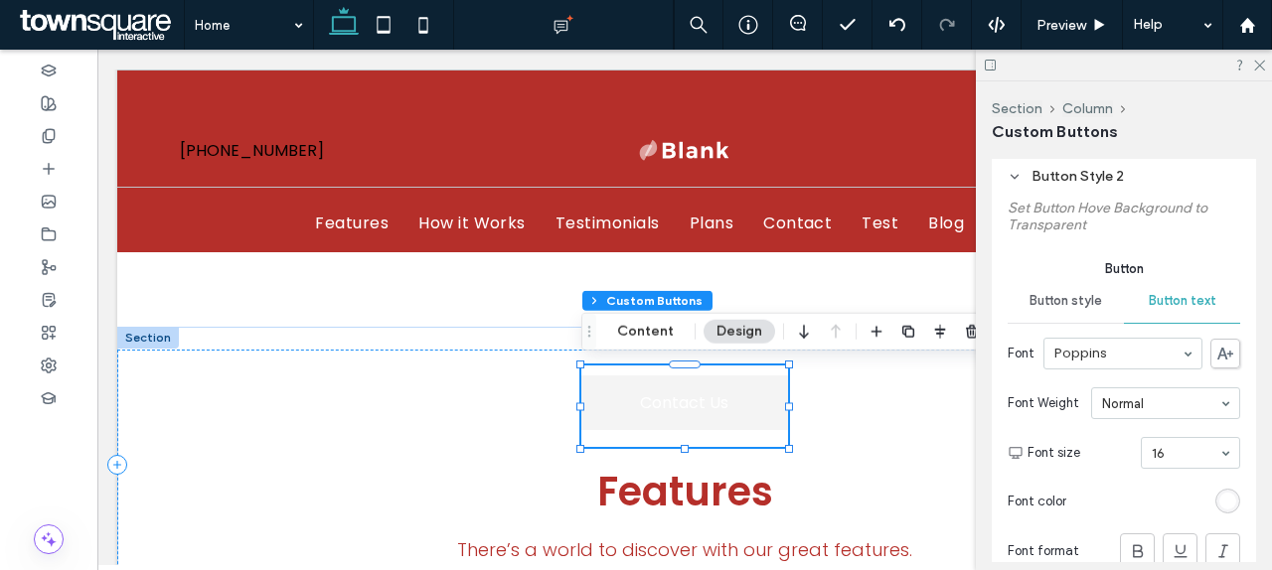
scroll to position [659, 0]
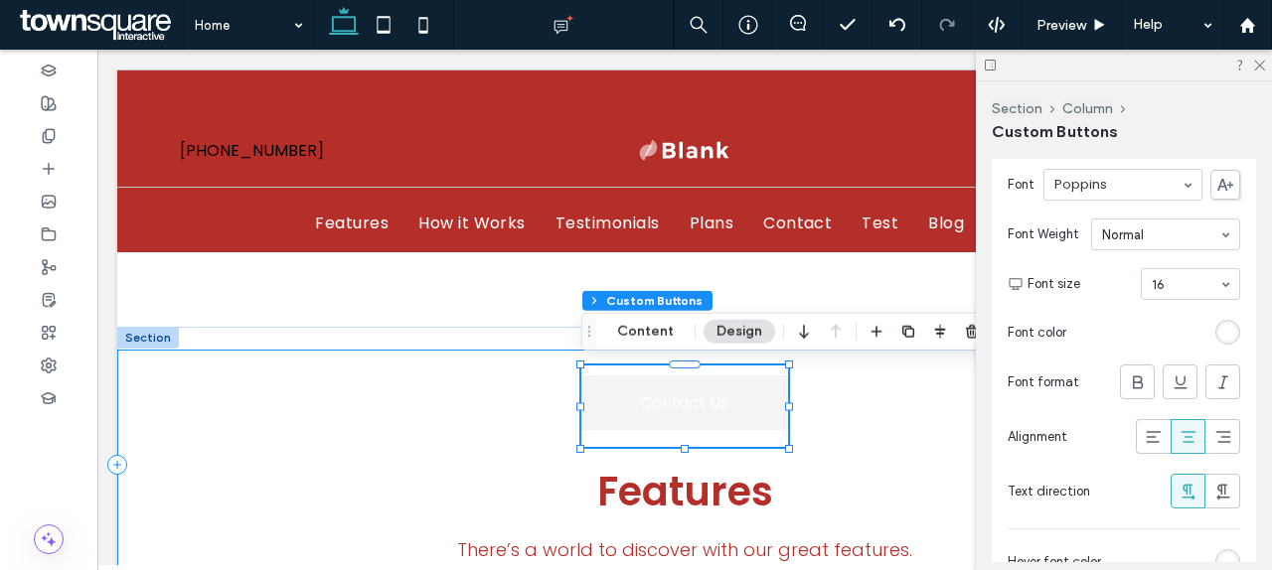
click at [832, 377] on div "Contact Us Features There’s a world to discover with our great features." at bounding box center [684, 465] width 1135 height 230
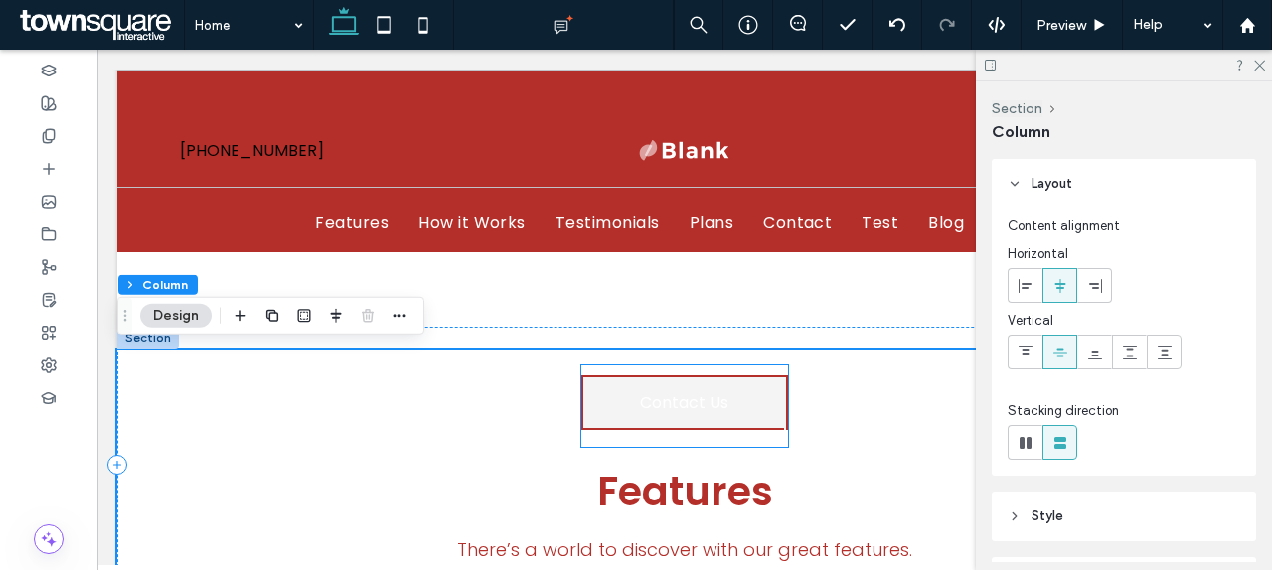
click at [723, 391] on span "Contact Us" at bounding box center [684, 403] width 203 height 55
